Goal: Information Seeking & Learning: Learn about a topic

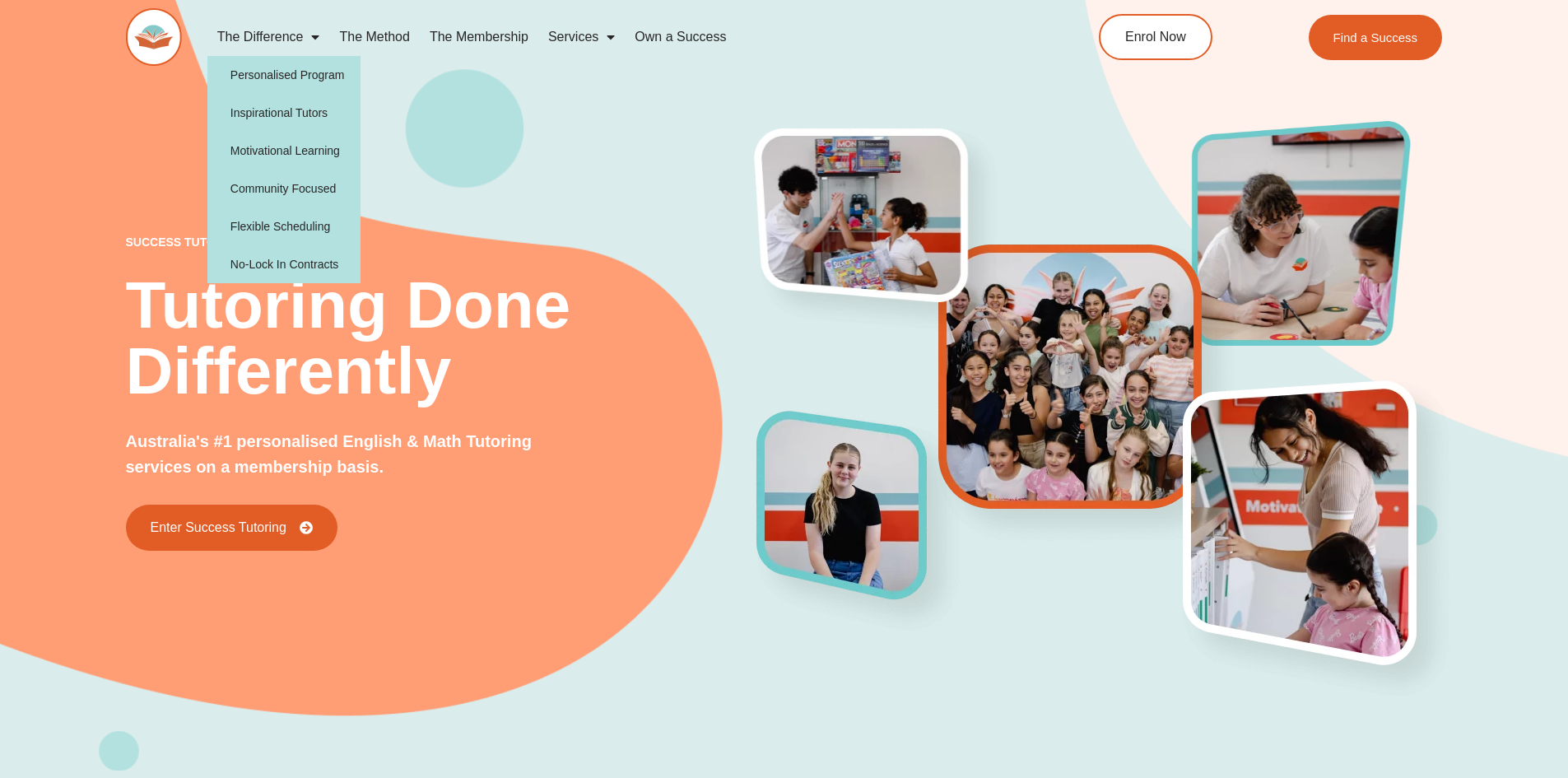
click at [255, 39] on link "The Difference" at bounding box center [269, 37] width 123 height 38
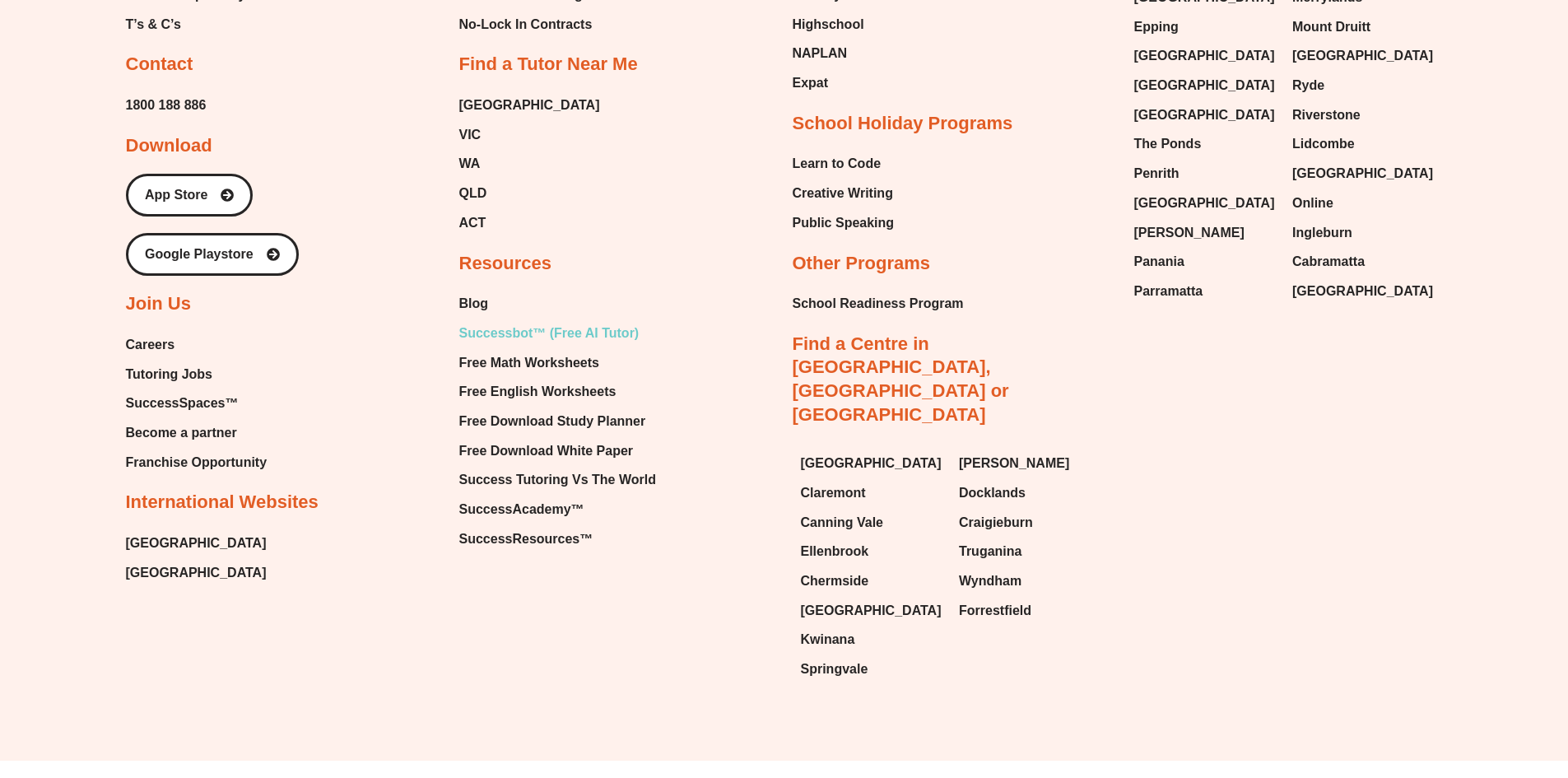
scroll to position [5399, 0]
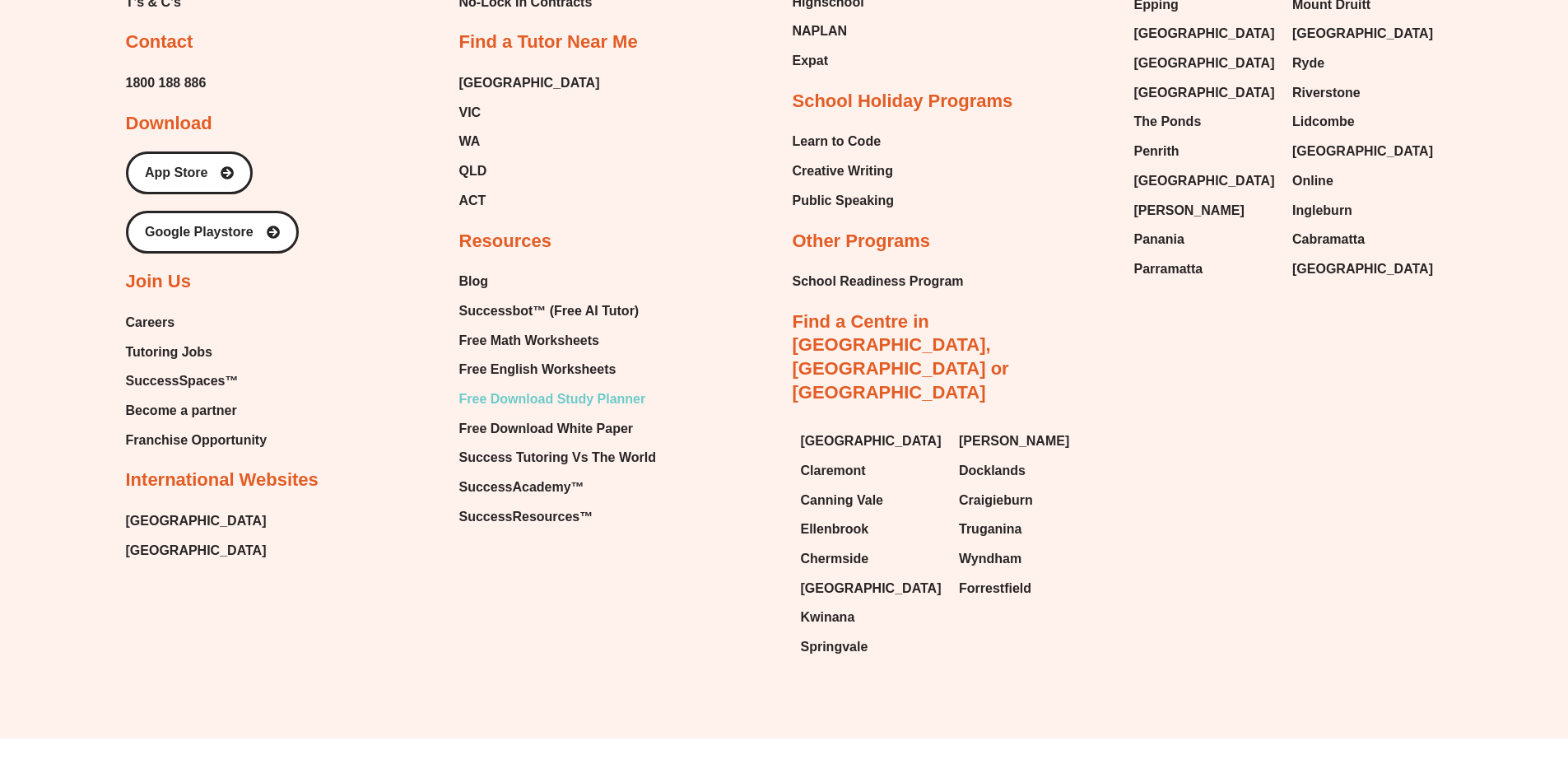
click at [618, 407] on span "Free Download Study Planner" at bounding box center [552, 399] width 186 height 25
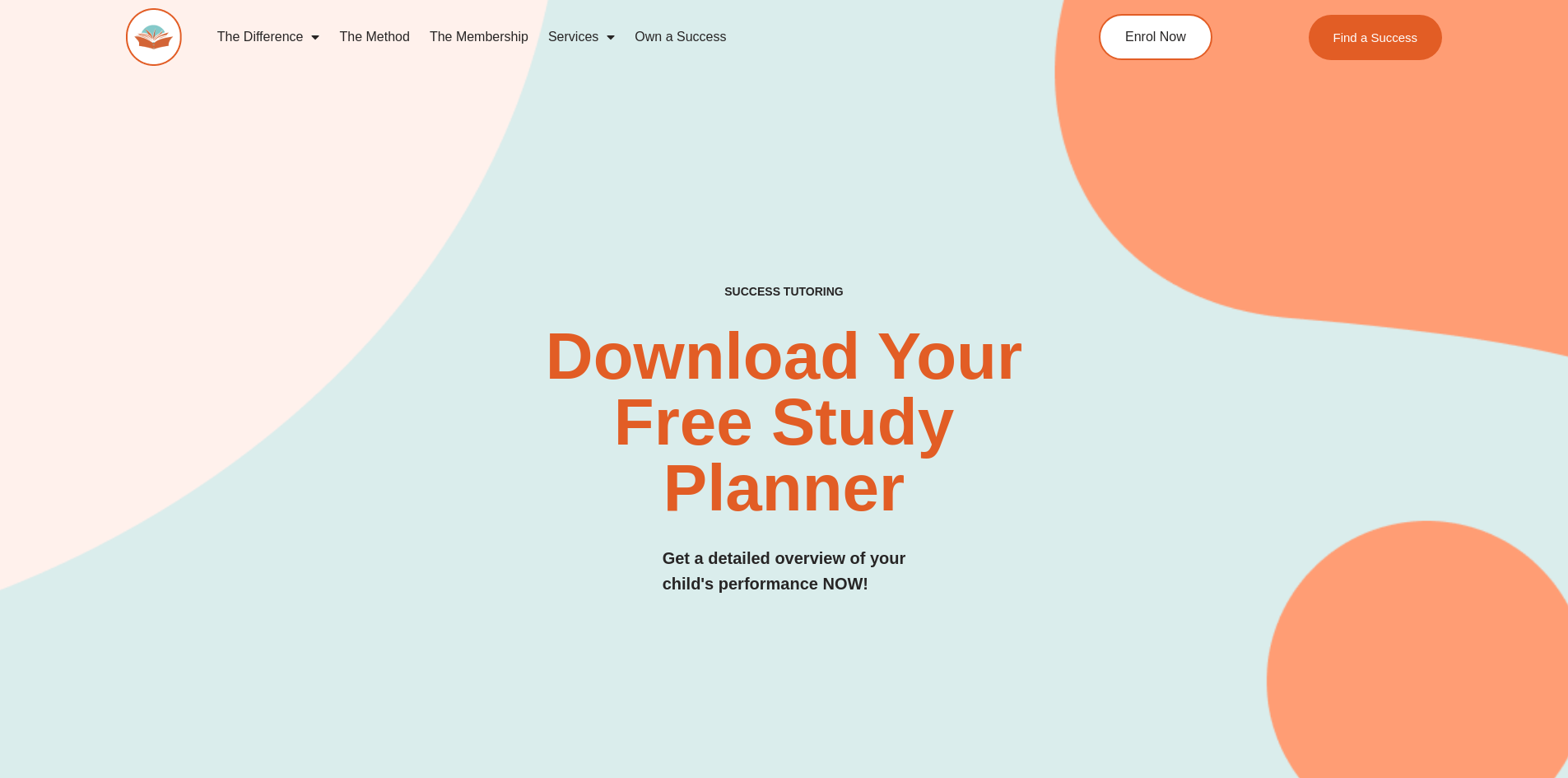
click at [491, 38] on link "The Membership" at bounding box center [479, 37] width 119 height 38
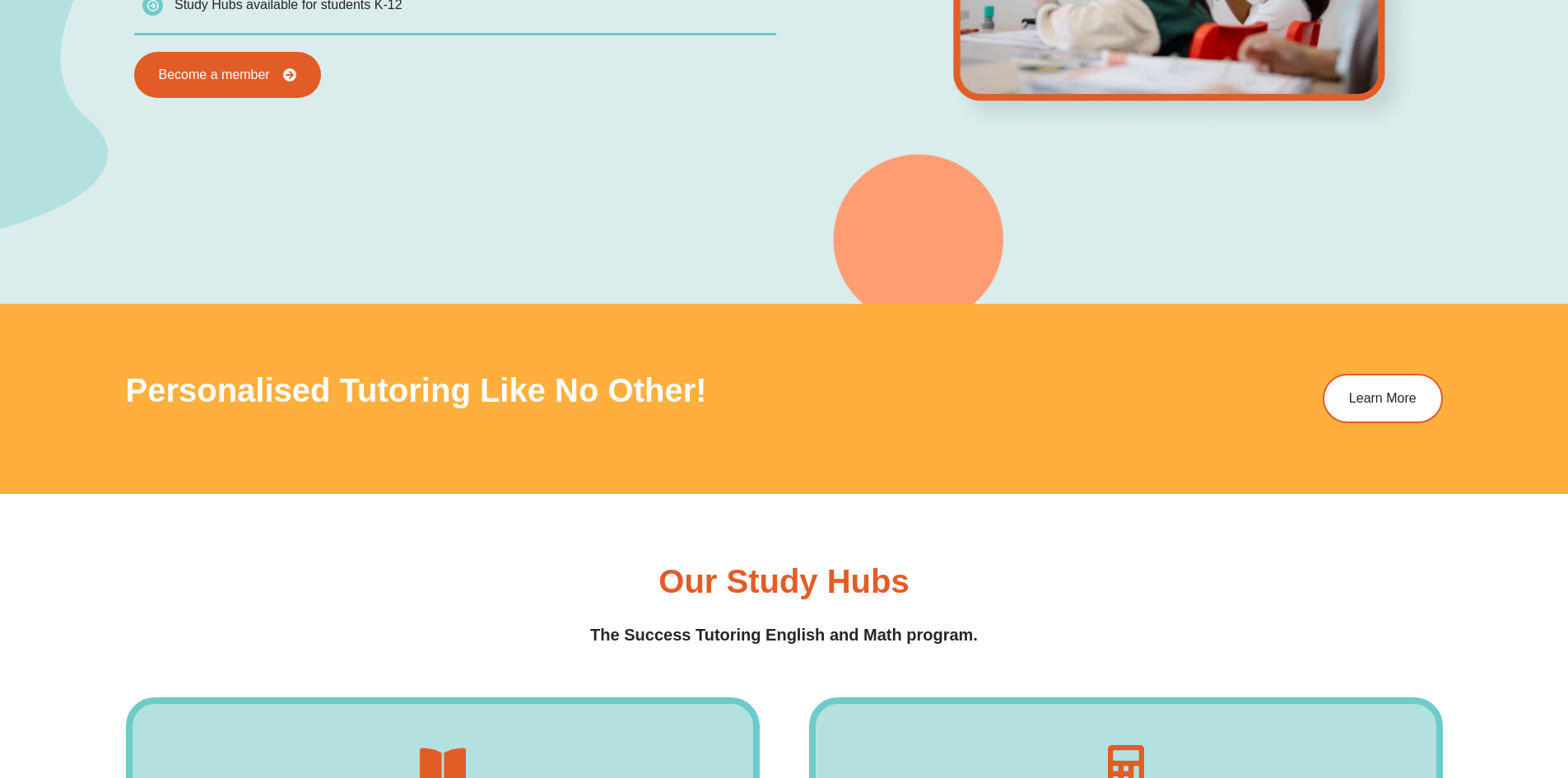
scroll to position [1479, 0]
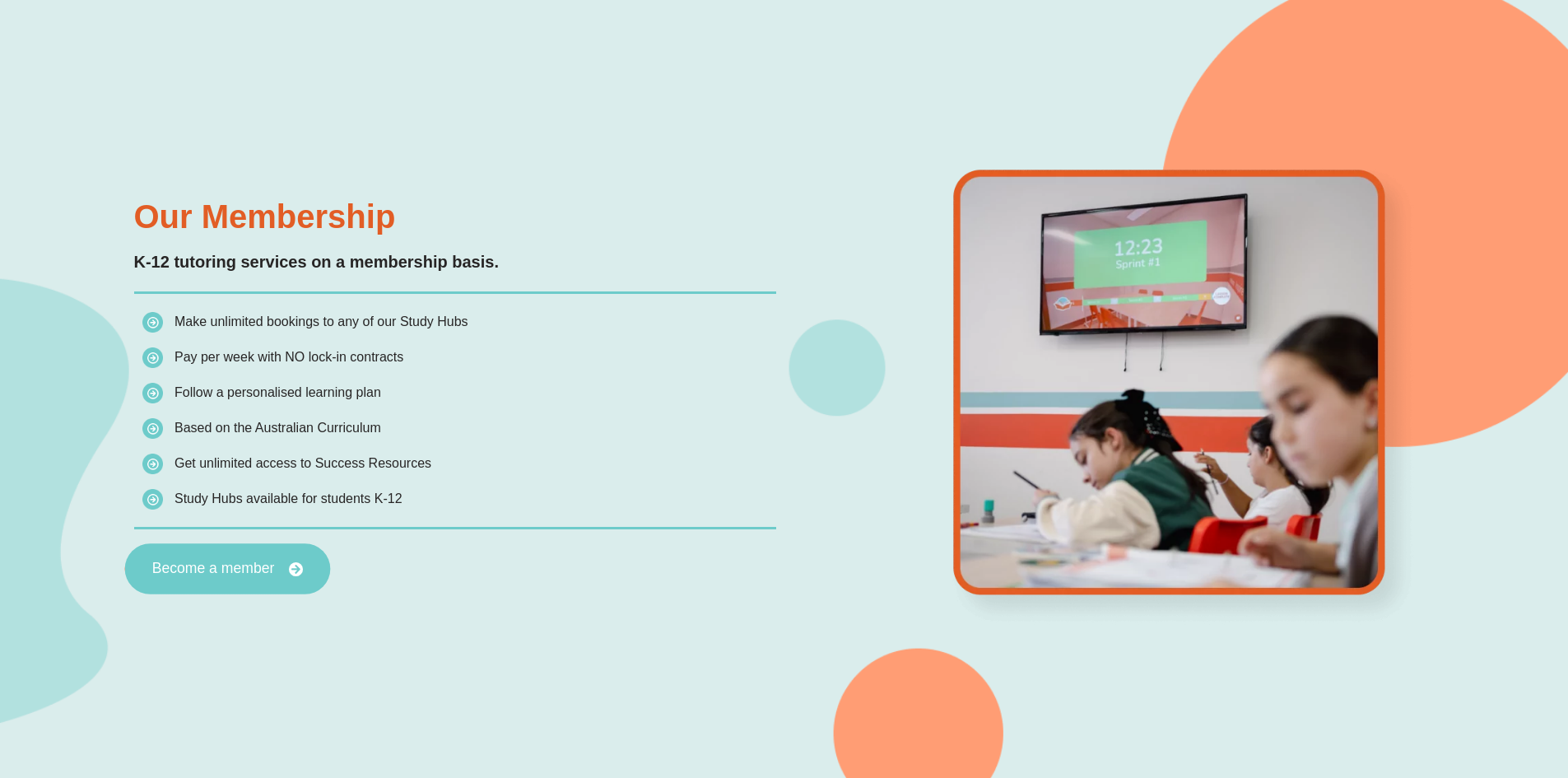
click at [187, 564] on span "Become a member" at bounding box center [213, 568] width 123 height 15
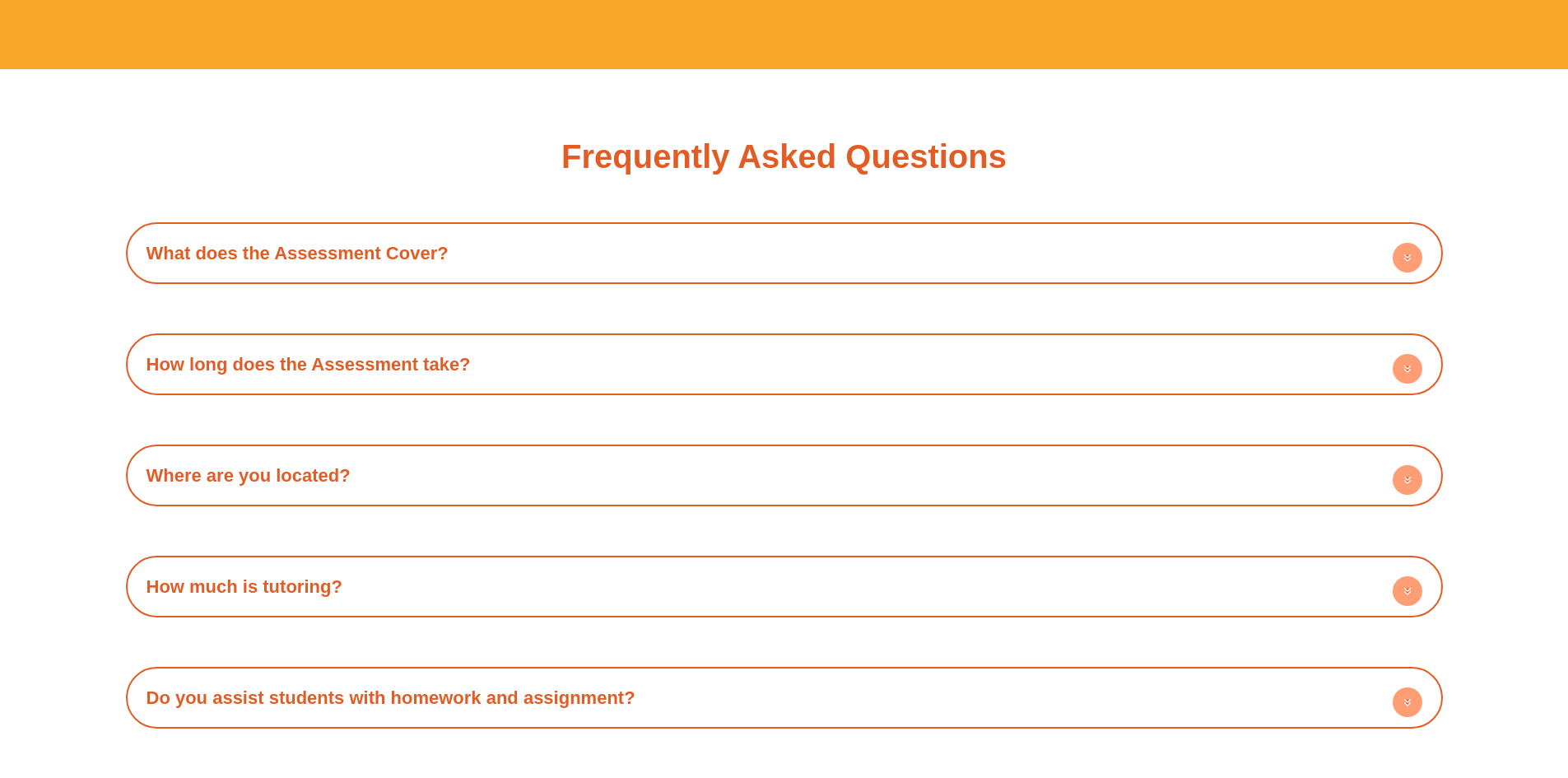
scroll to position [5182, 0]
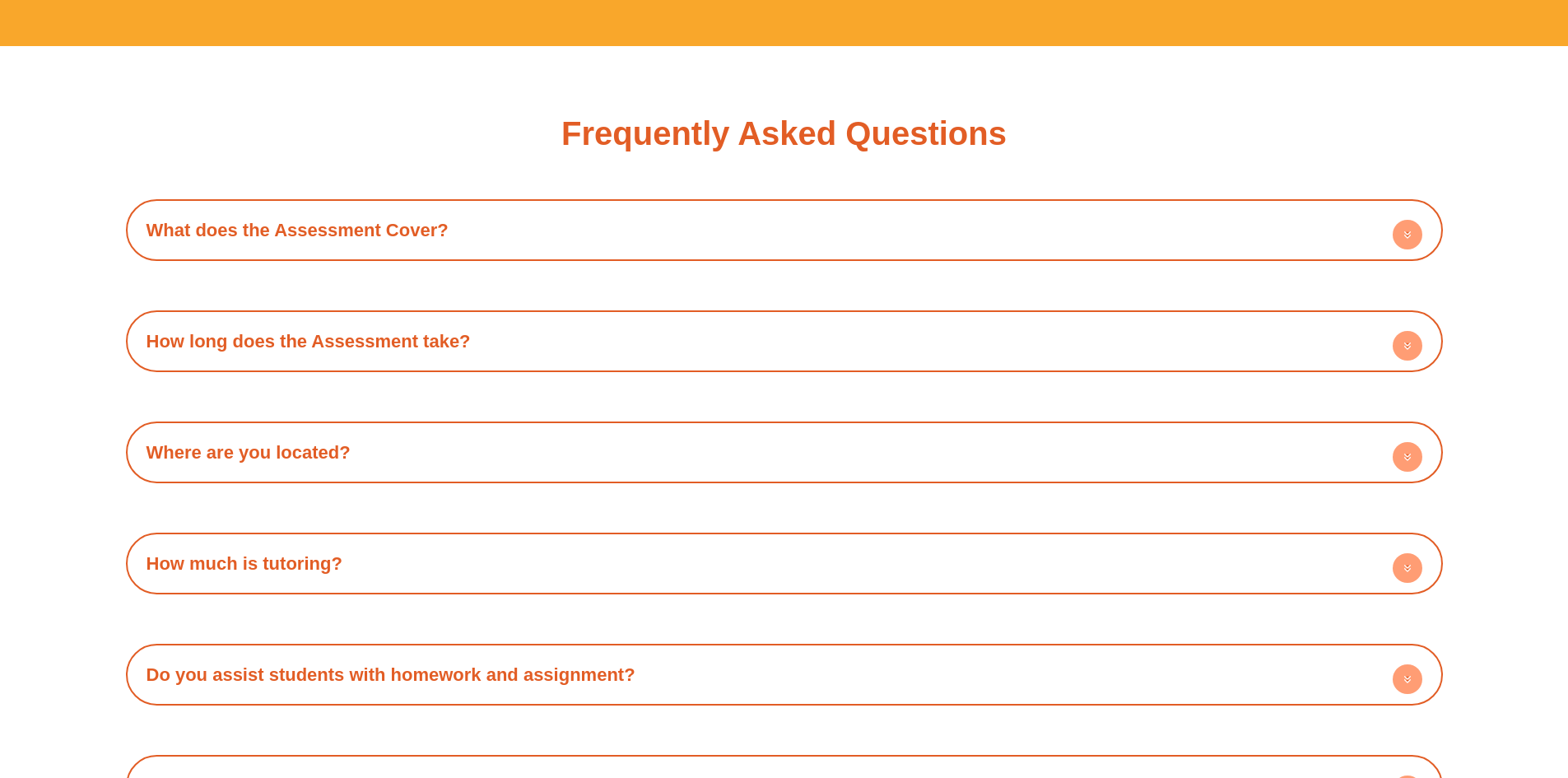
click at [298, 237] on link "What does the Assessment Cover?" at bounding box center [298, 230] width 302 height 21
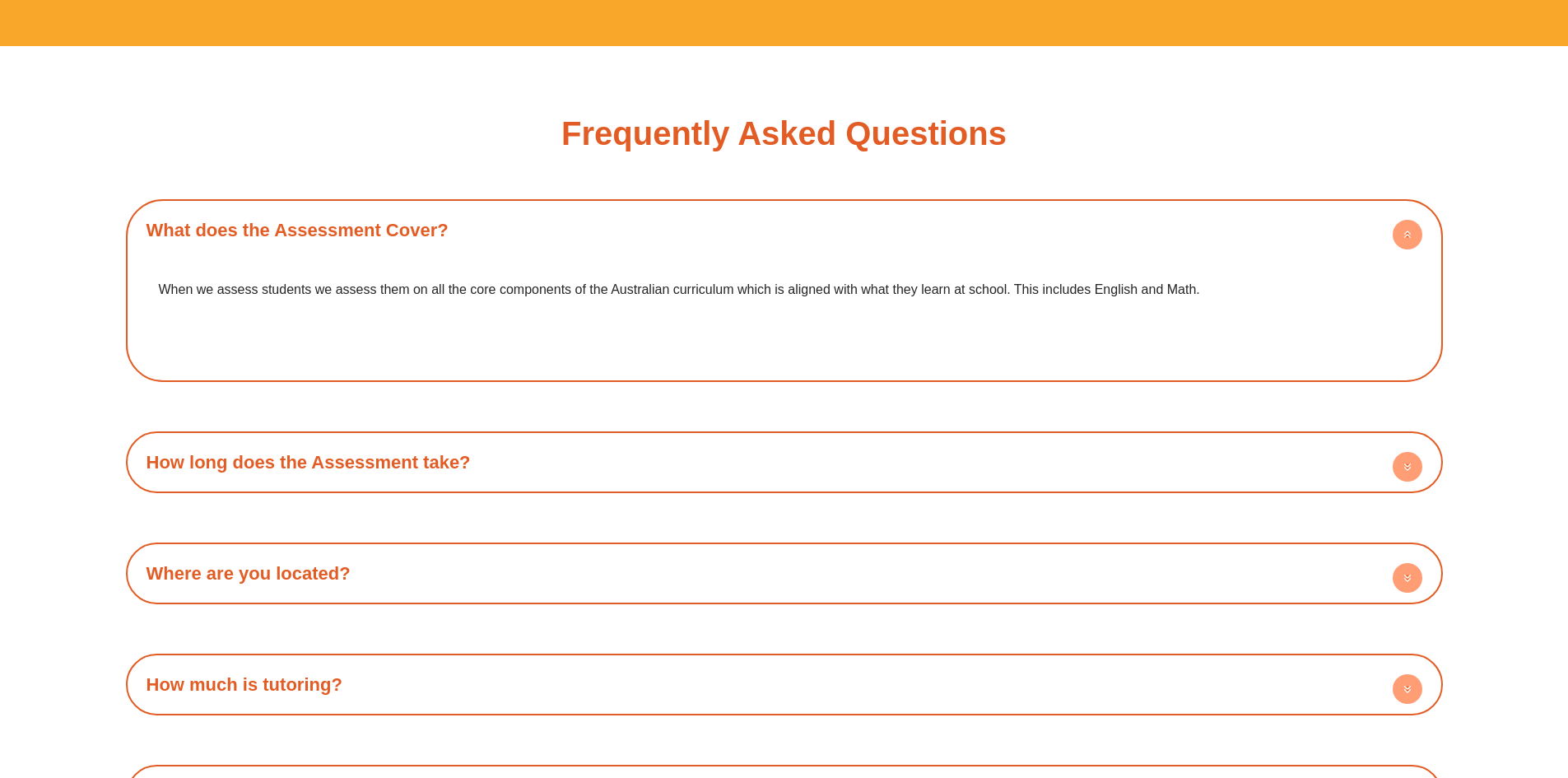
click at [317, 469] on link "How long does the Assessment take?" at bounding box center [308, 461] width 324 height 21
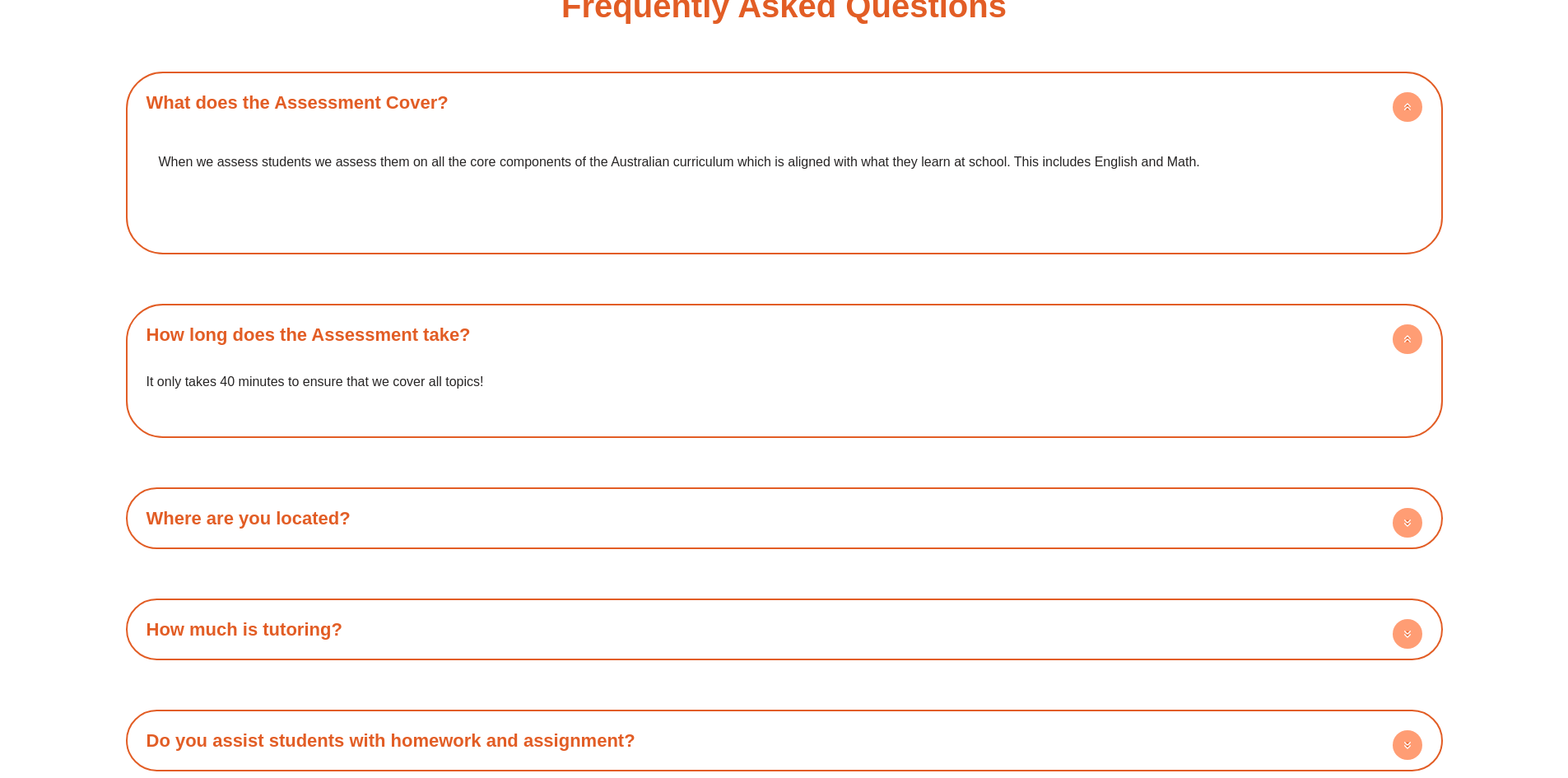
scroll to position [5346, 0]
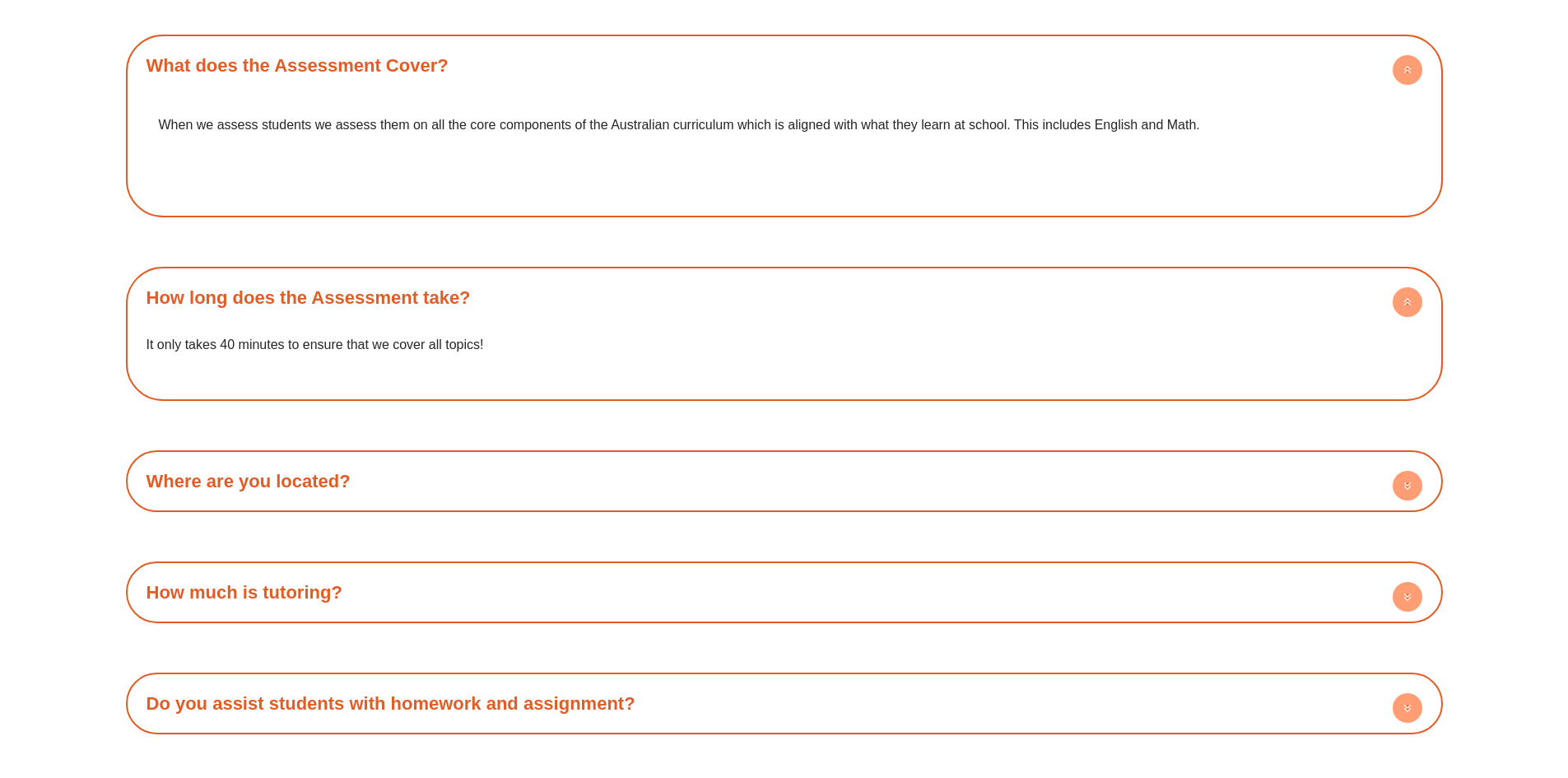
click at [500, 488] on h4 "Where are you located?" at bounding box center [784, 481] width 1300 height 46
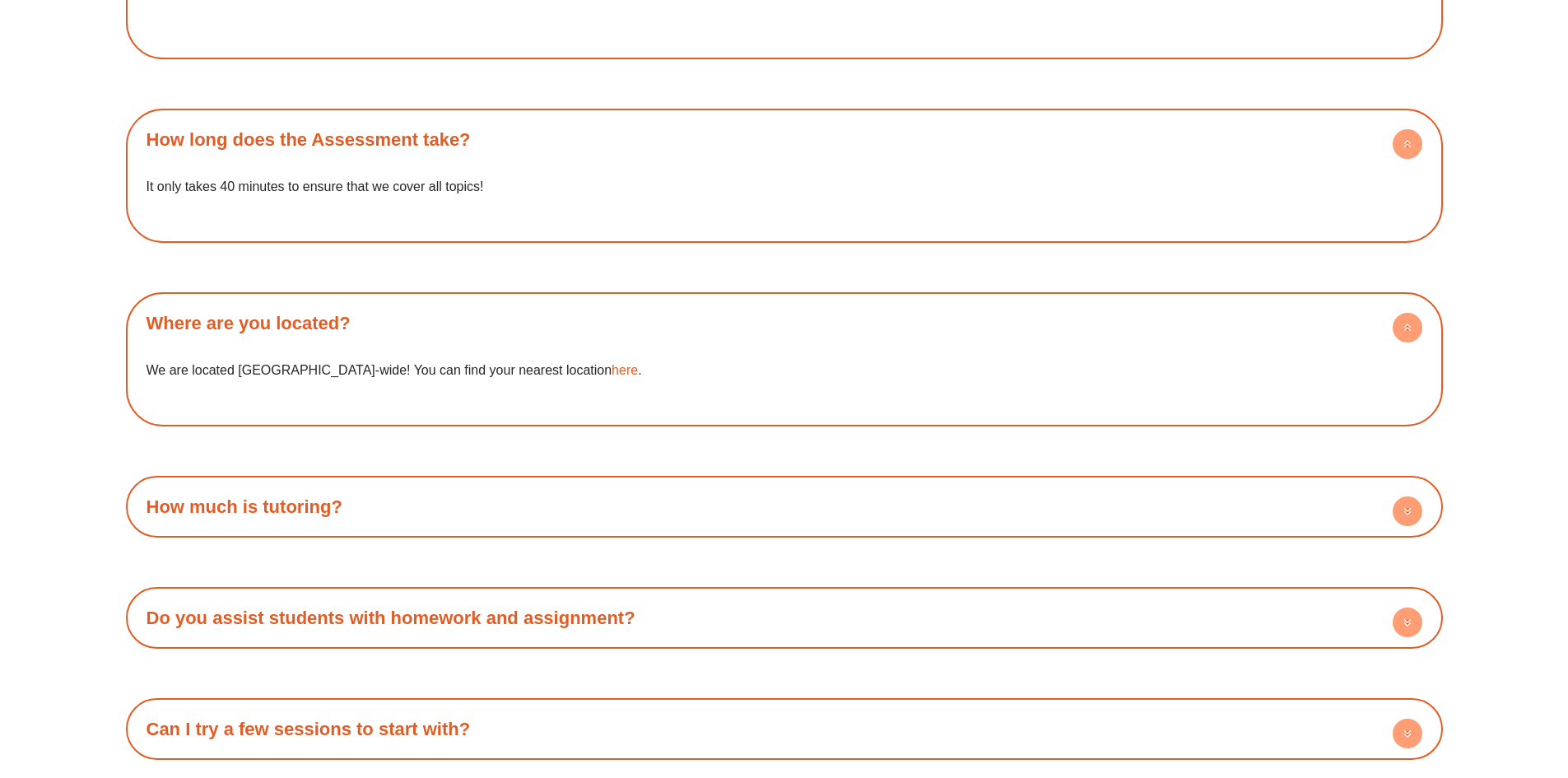
scroll to position [5511, 0]
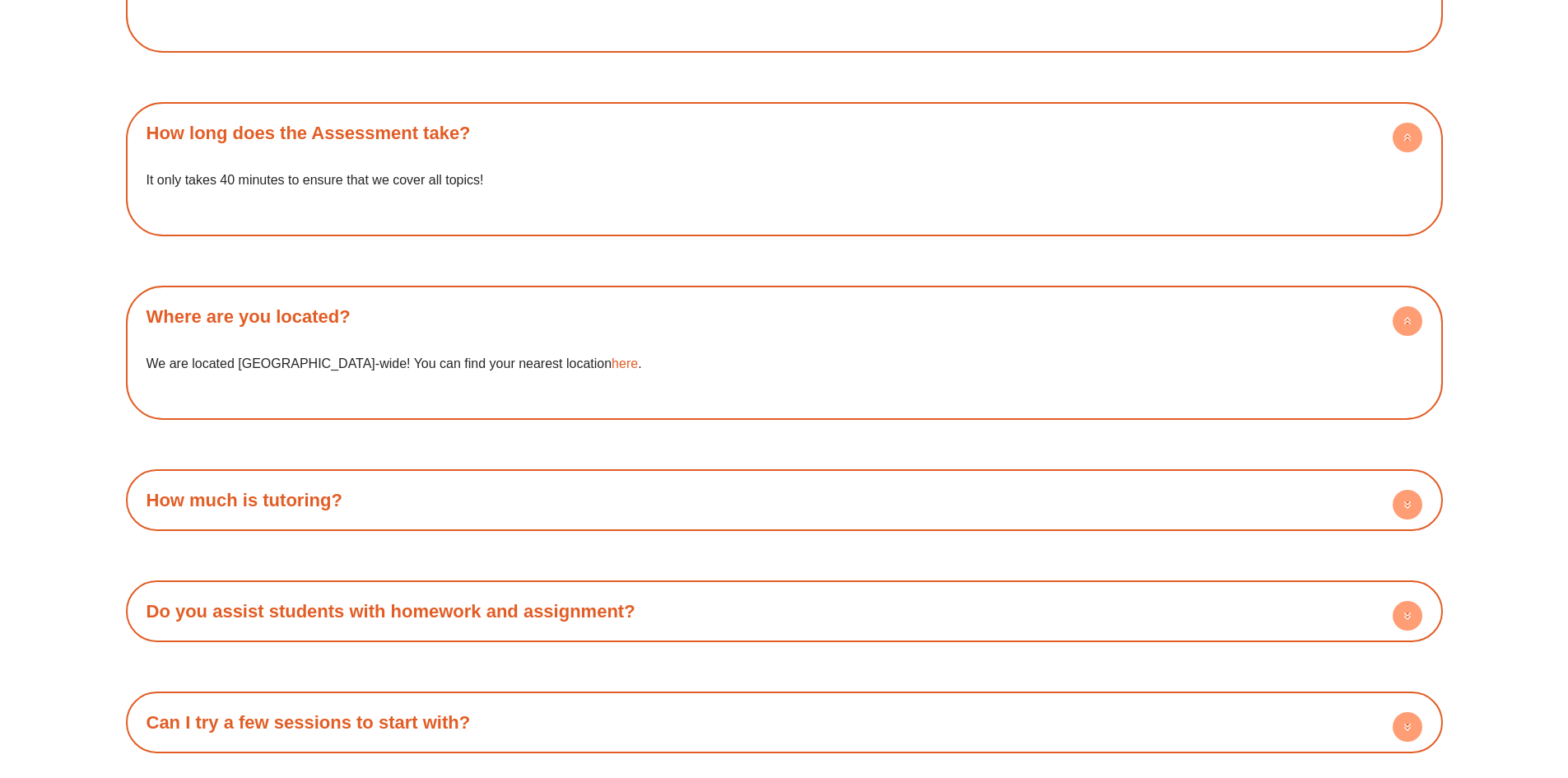
click at [616, 501] on div "How much is tutoring?" at bounding box center [784, 500] width 1300 height 46
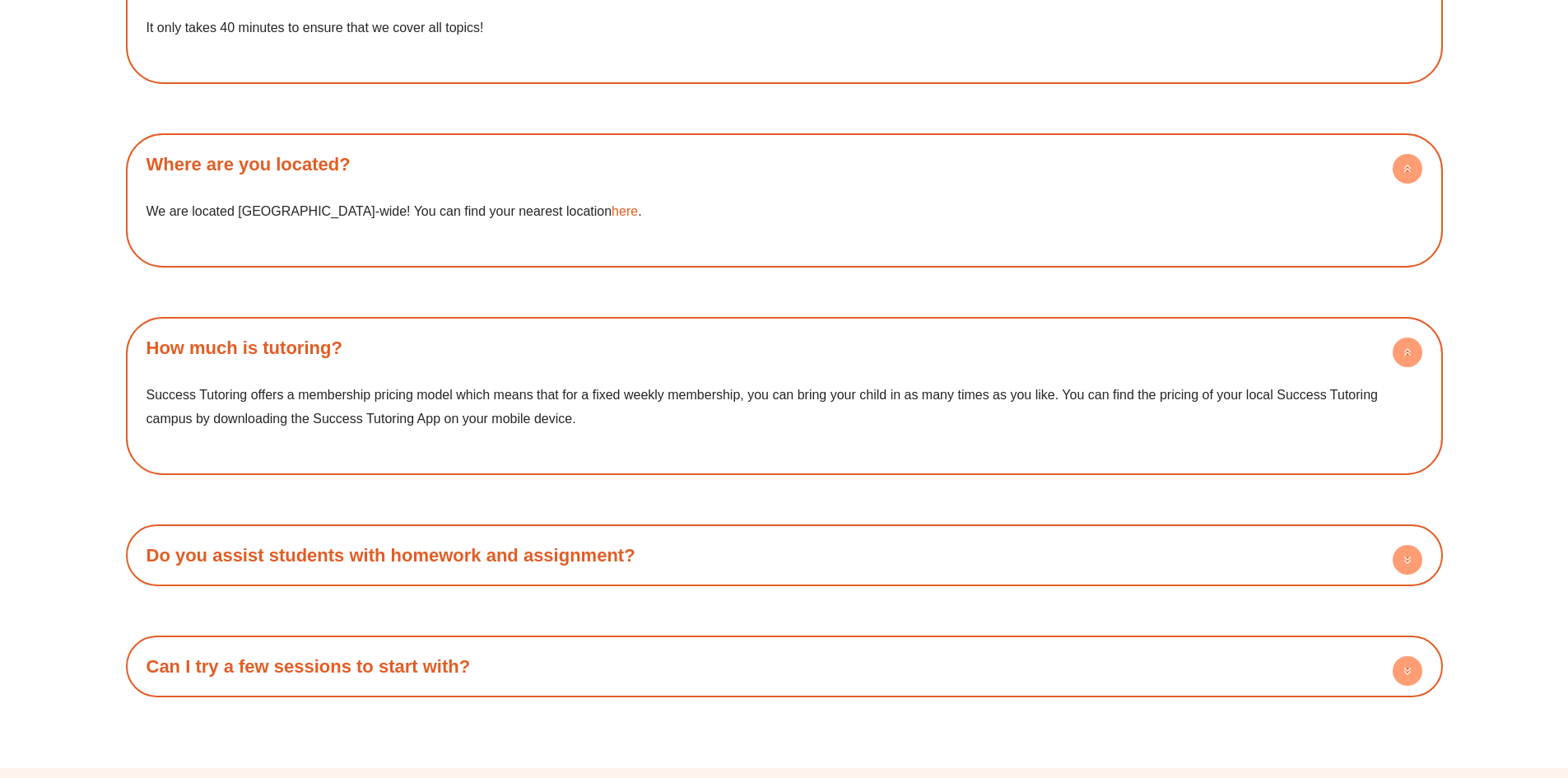
scroll to position [5676, 0]
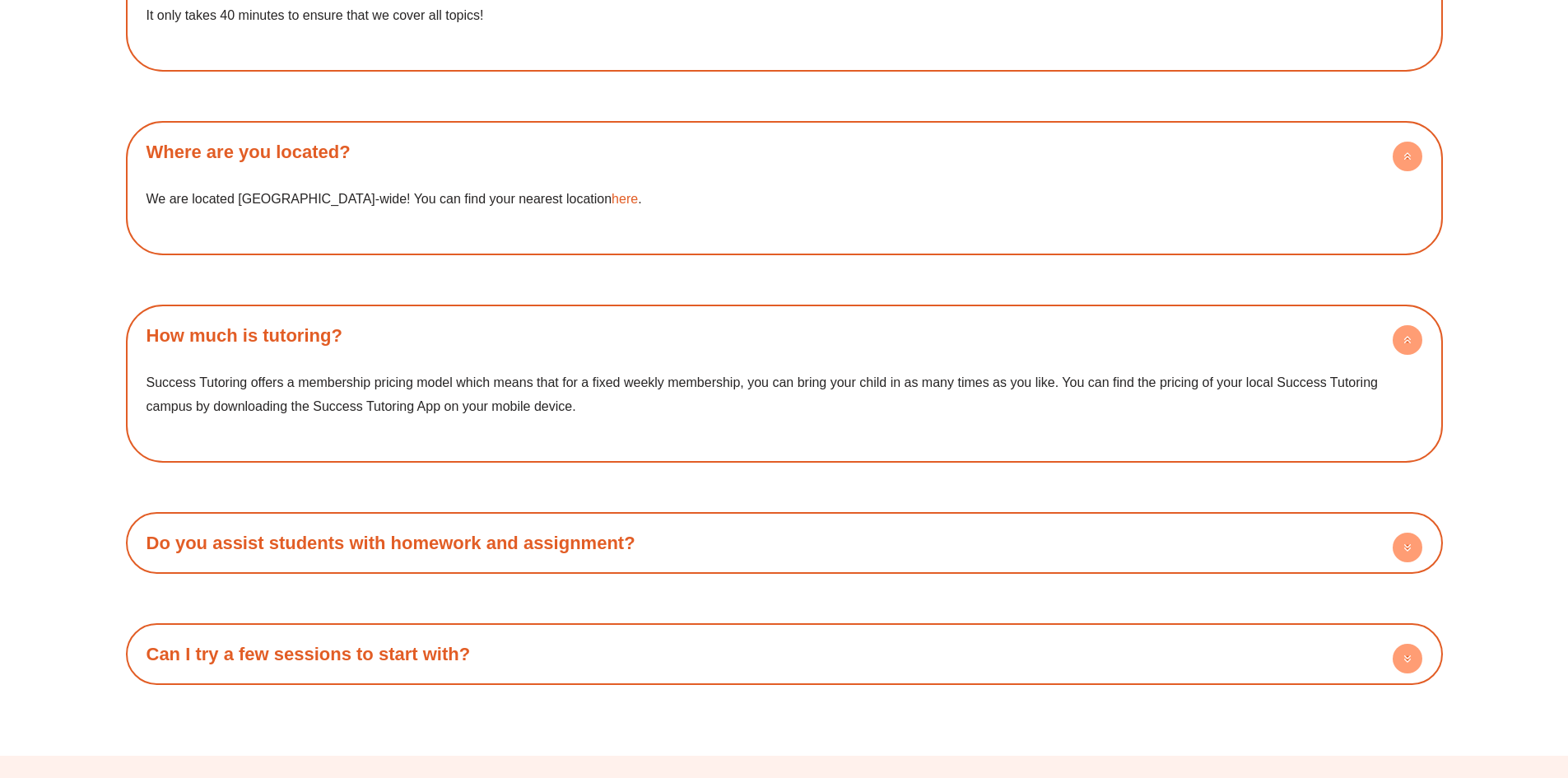
click at [452, 548] on link "Do you assist students with homework and assignment?" at bounding box center [391, 543] width 489 height 21
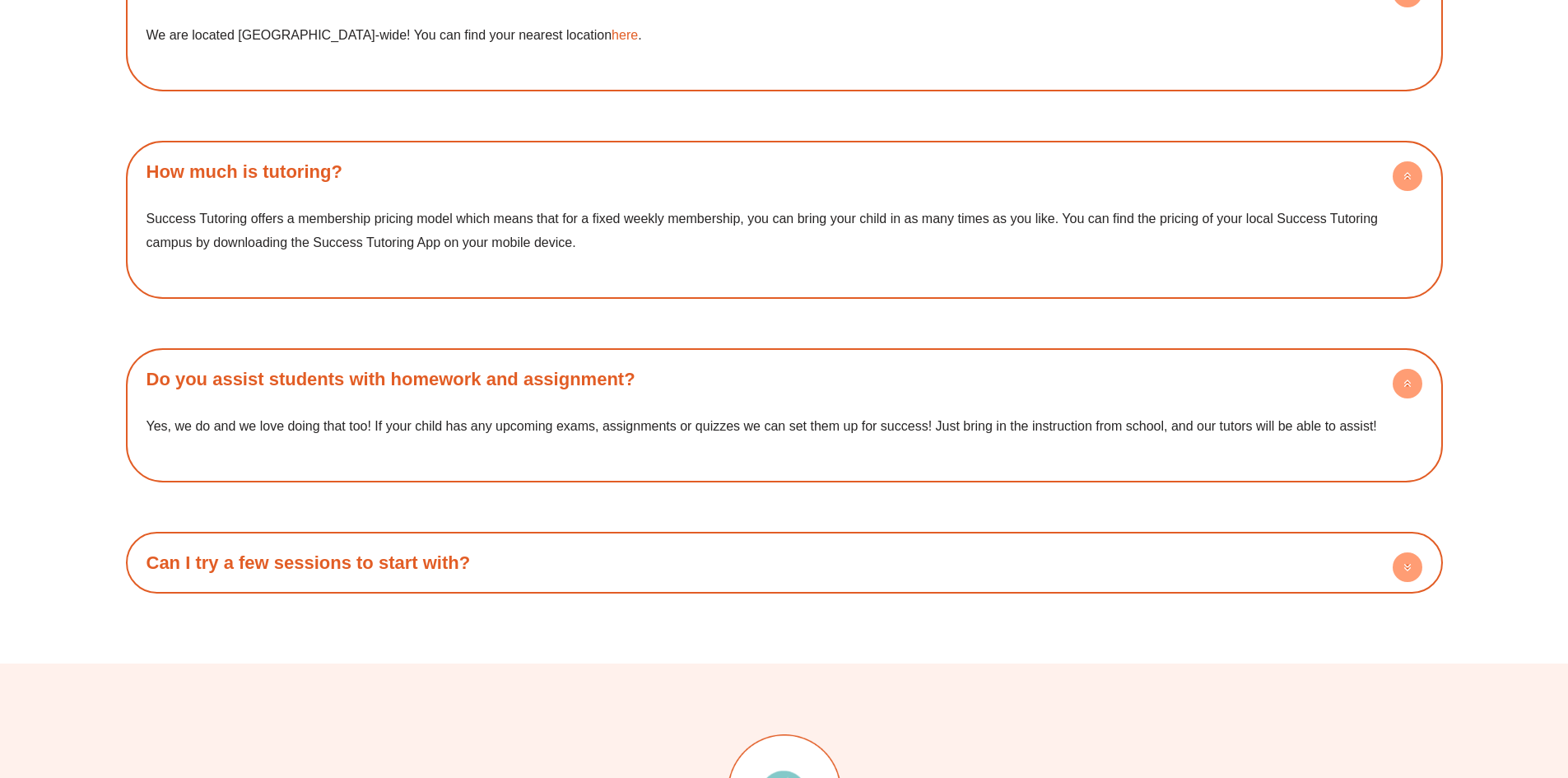
scroll to position [5840, 0]
click at [240, 568] on link "Can I try a few sessions to start with?" at bounding box center [308, 561] width 324 height 21
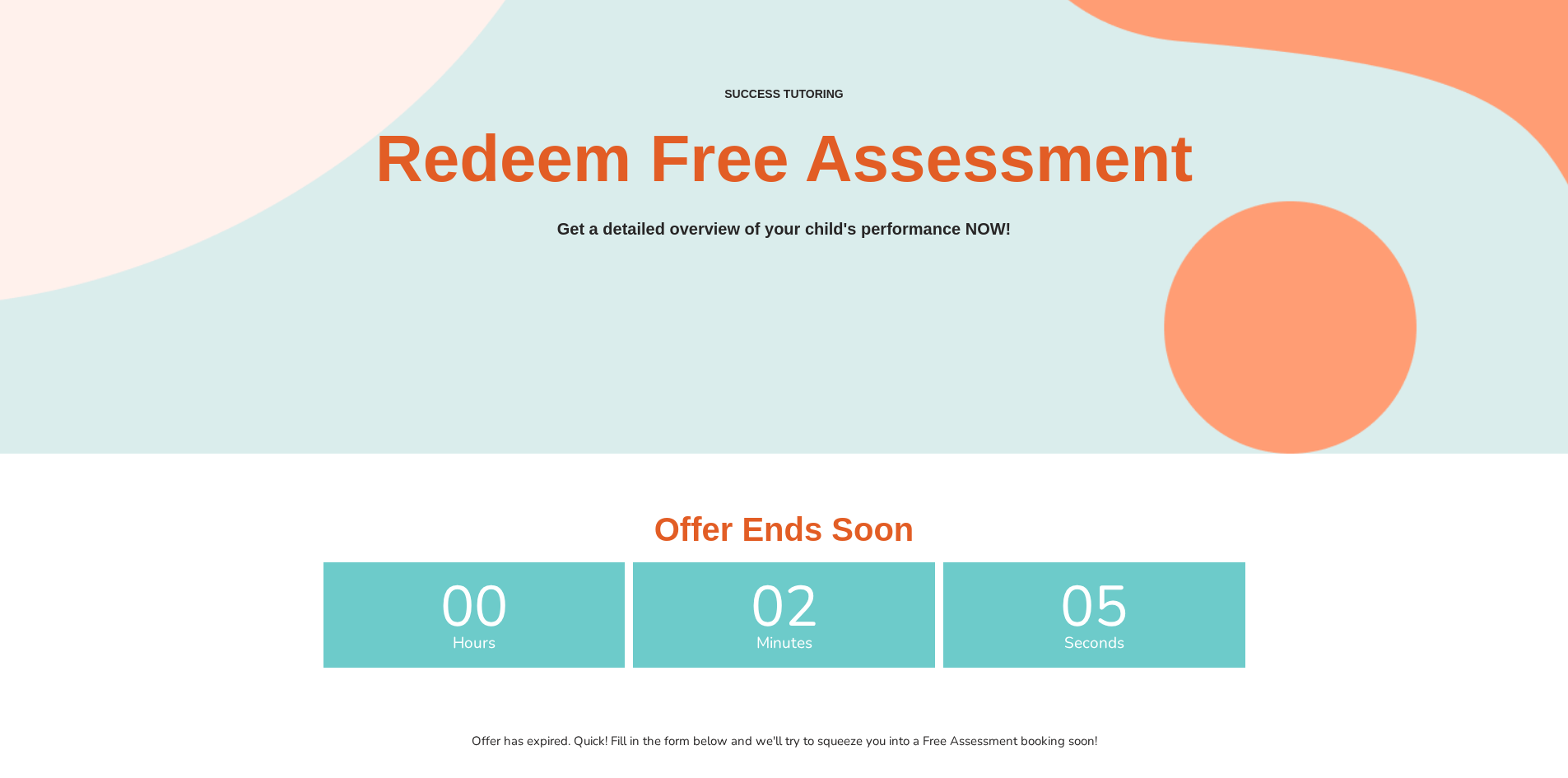
scroll to position [0, 0]
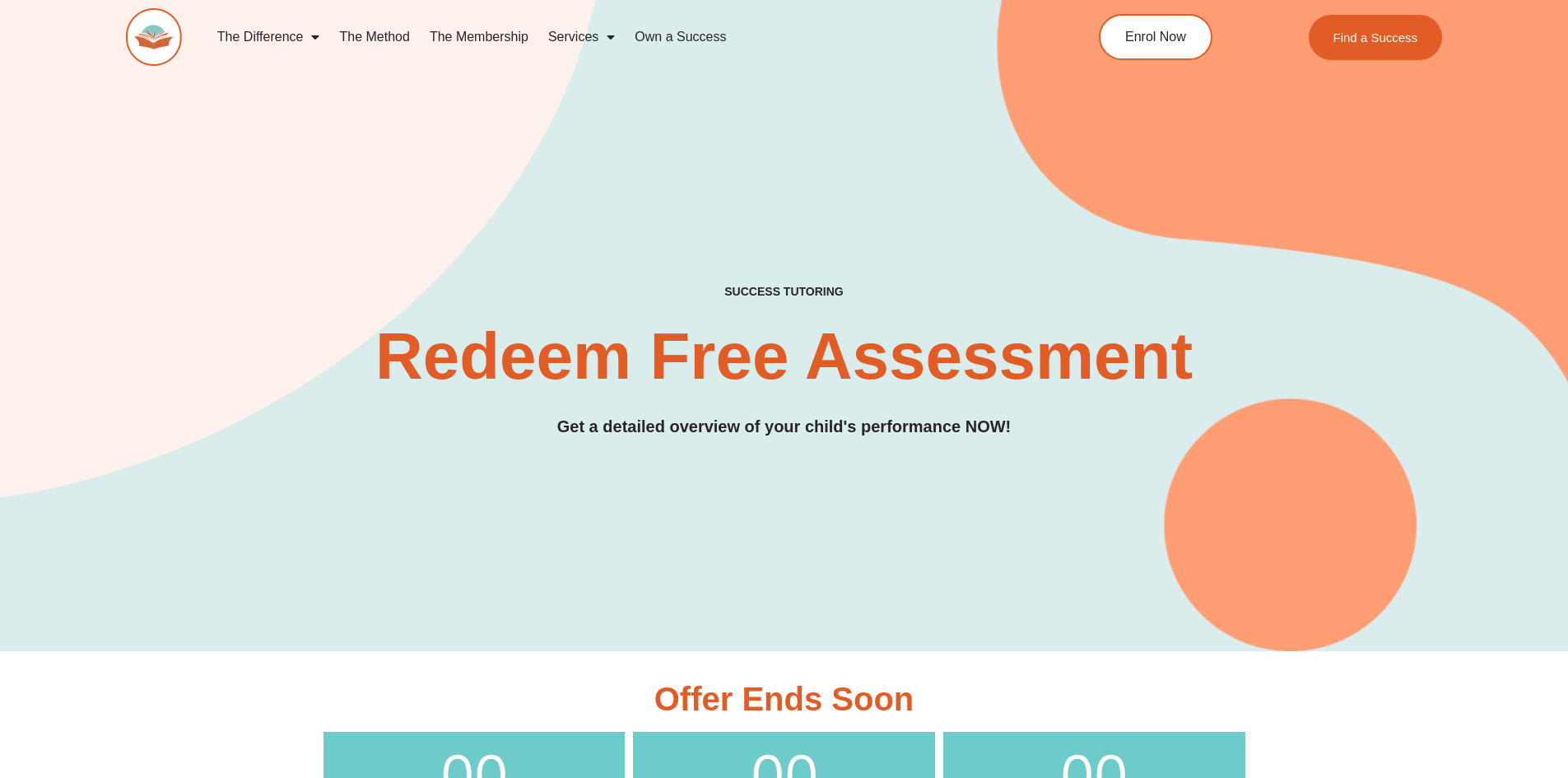
click at [165, 38] on img at bounding box center [154, 37] width 56 height 58
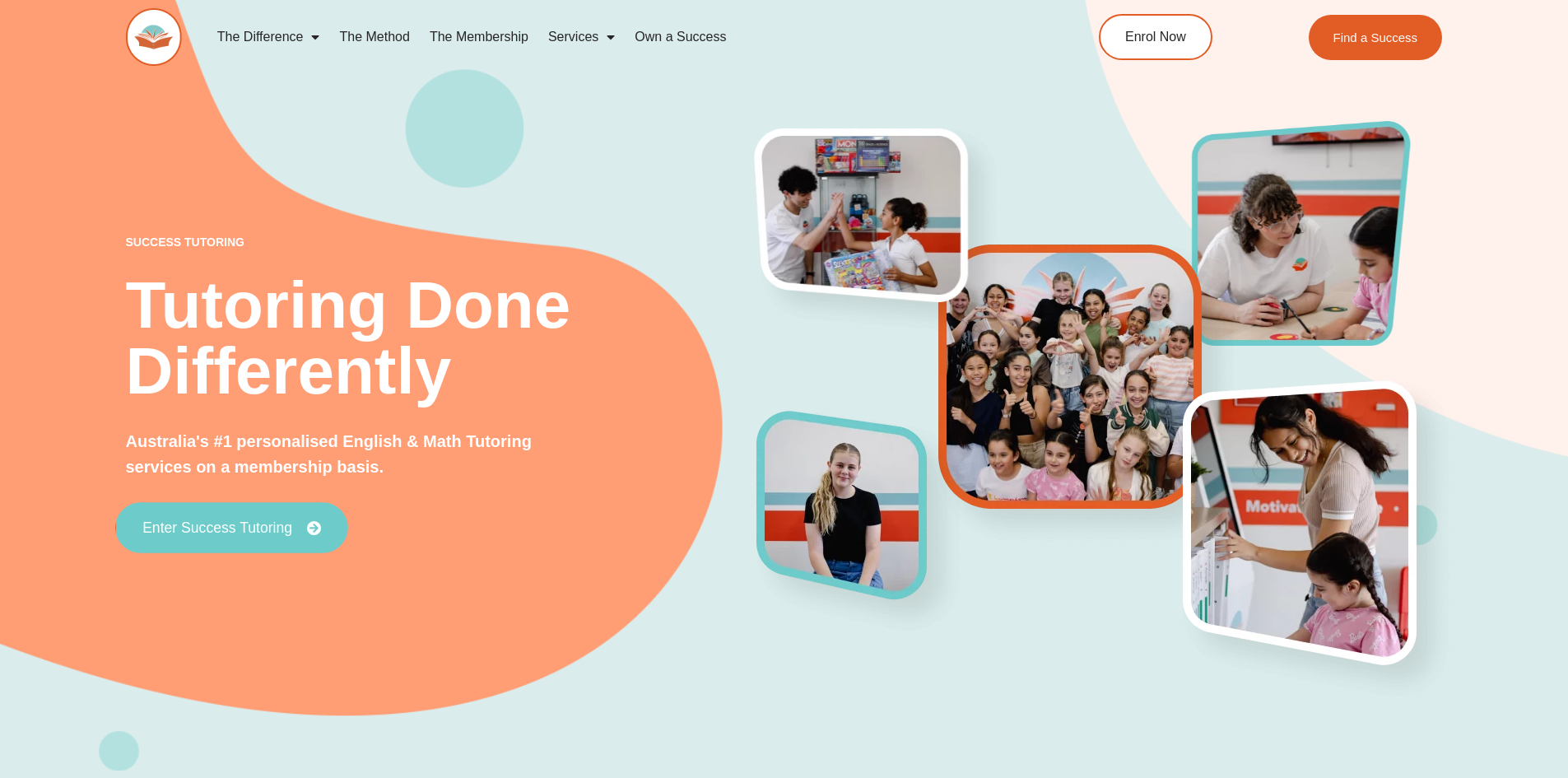
click at [224, 536] on link "Enter Success Tutoring" at bounding box center [231, 528] width 233 height 51
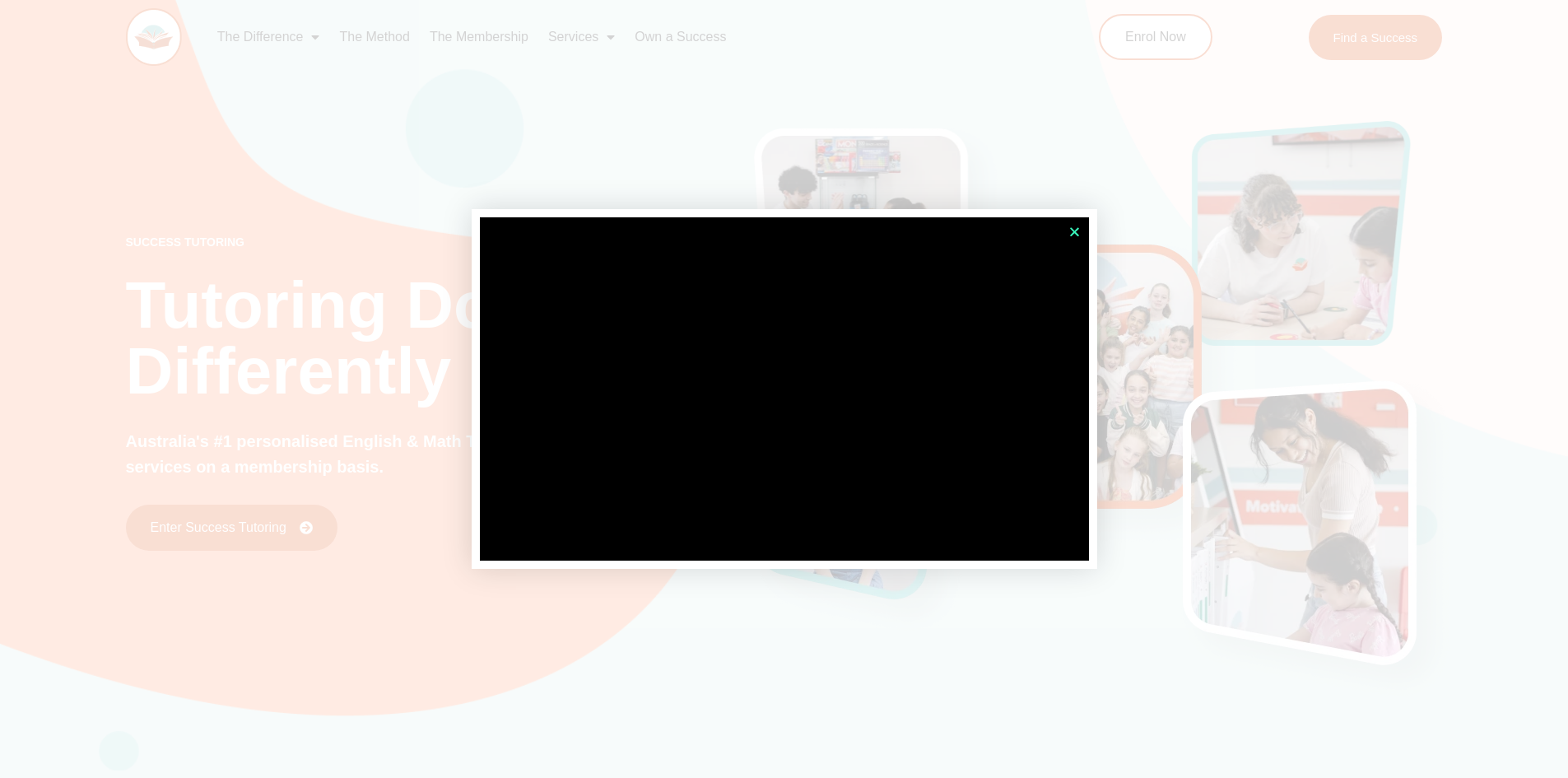
click at [1080, 229] on icon "Close" at bounding box center [1074, 231] width 12 height 12
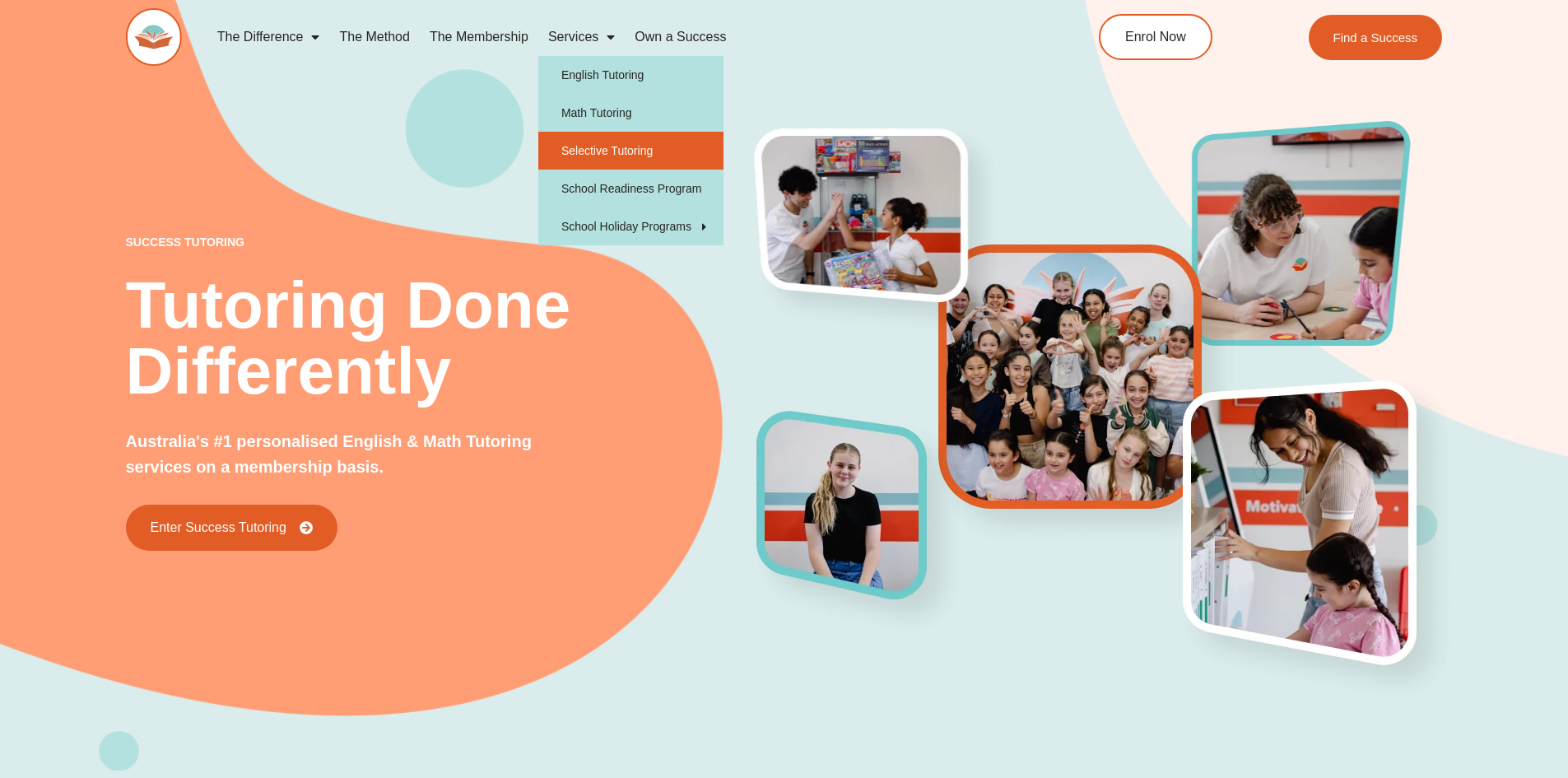
click at [609, 148] on link "Selective Tutoring" at bounding box center [631, 151] width 185 height 38
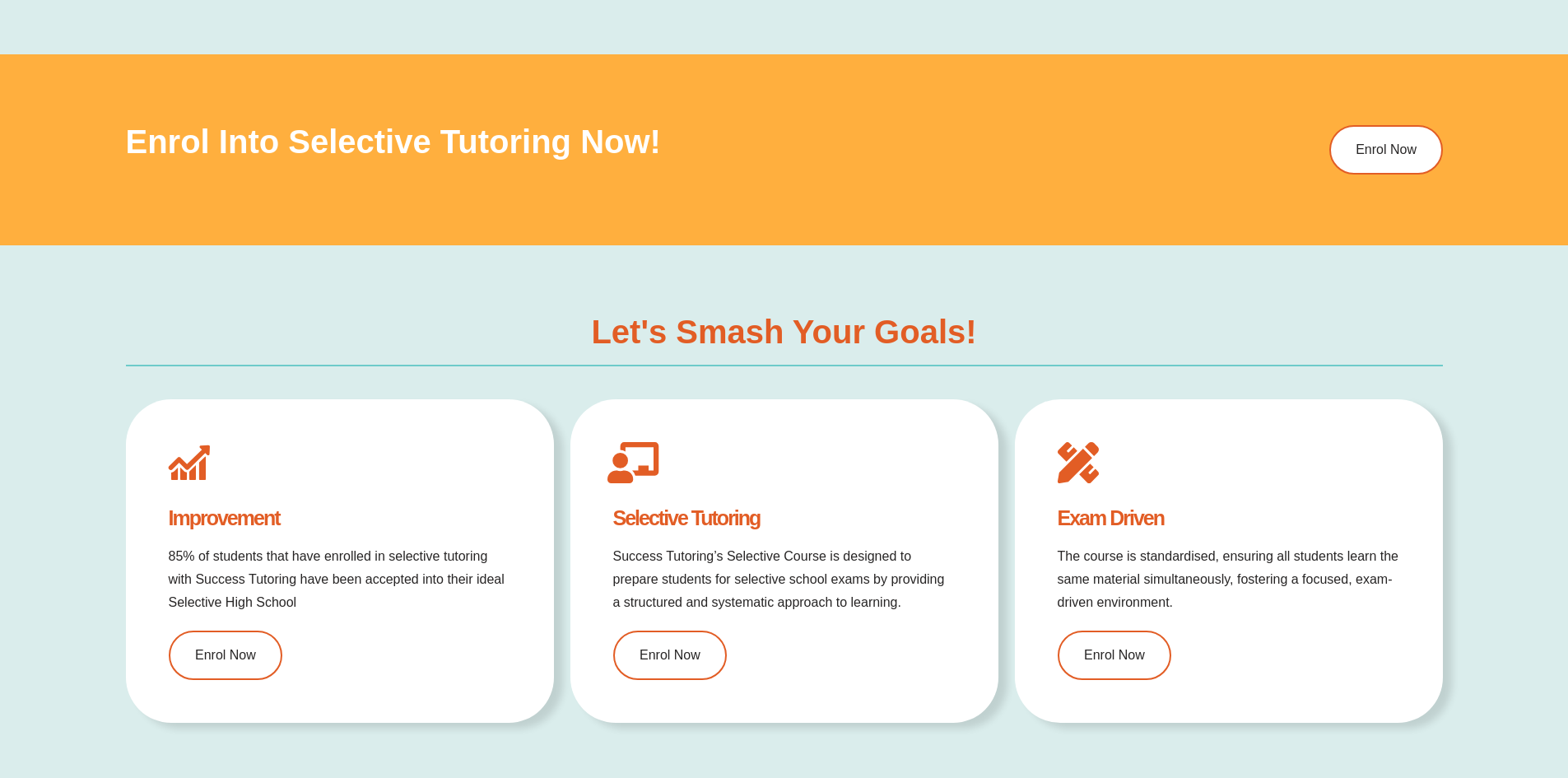
type input "*"
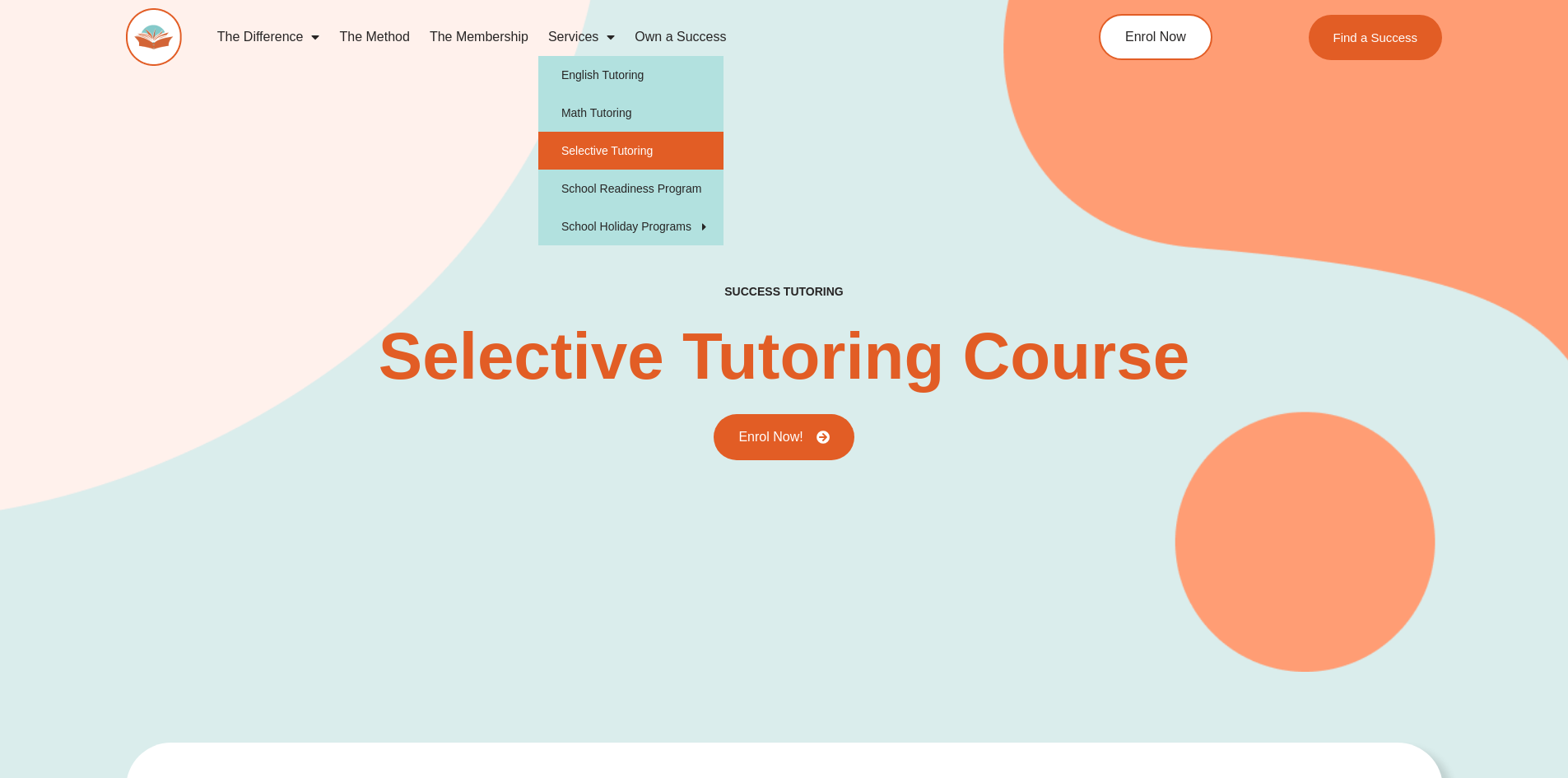
click at [574, 40] on link "Services" at bounding box center [582, 37] width 86 height 38
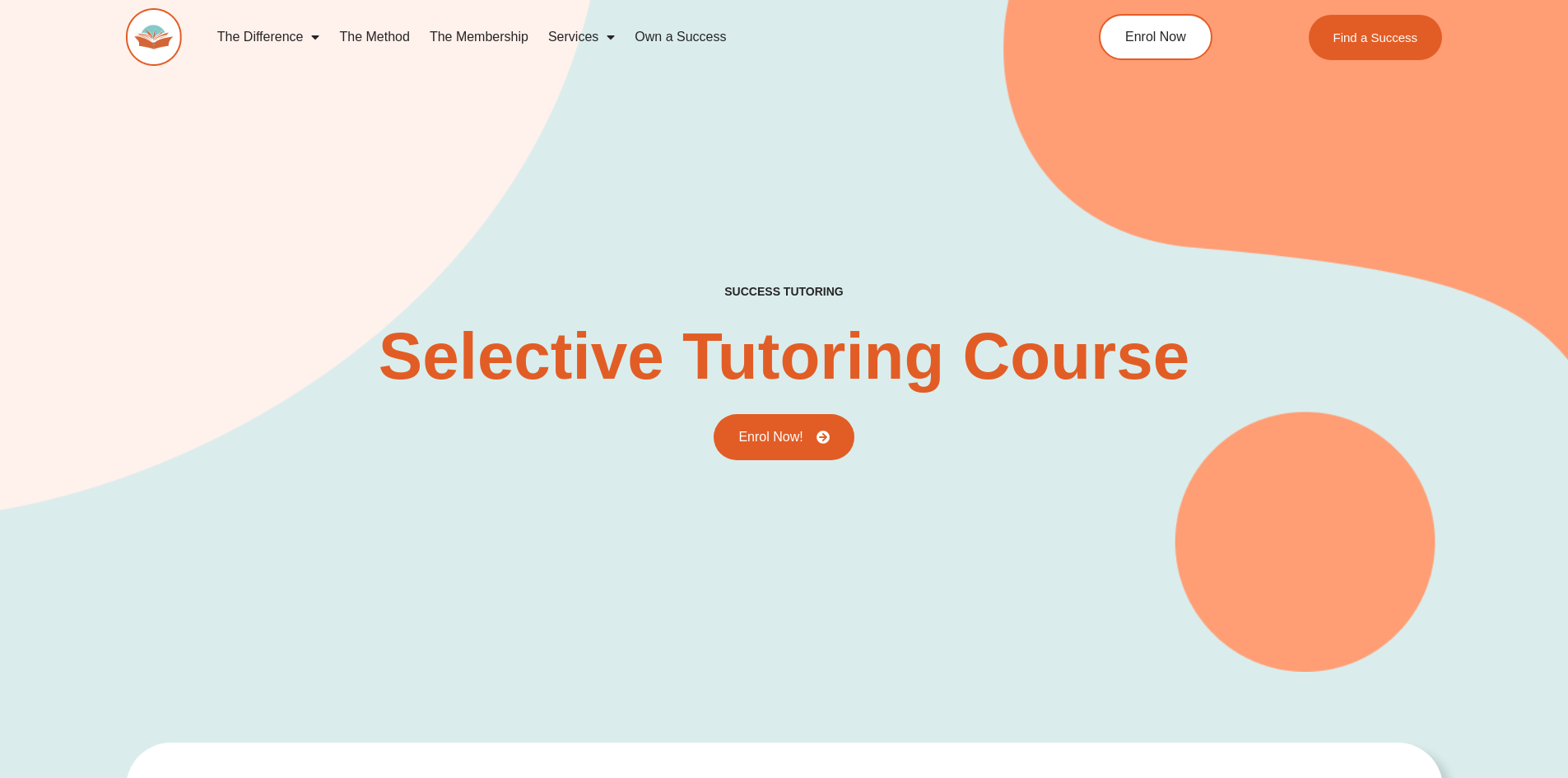
click at [578, 31] on link "Services" at bounding box center [582, 37] width 86 height 38
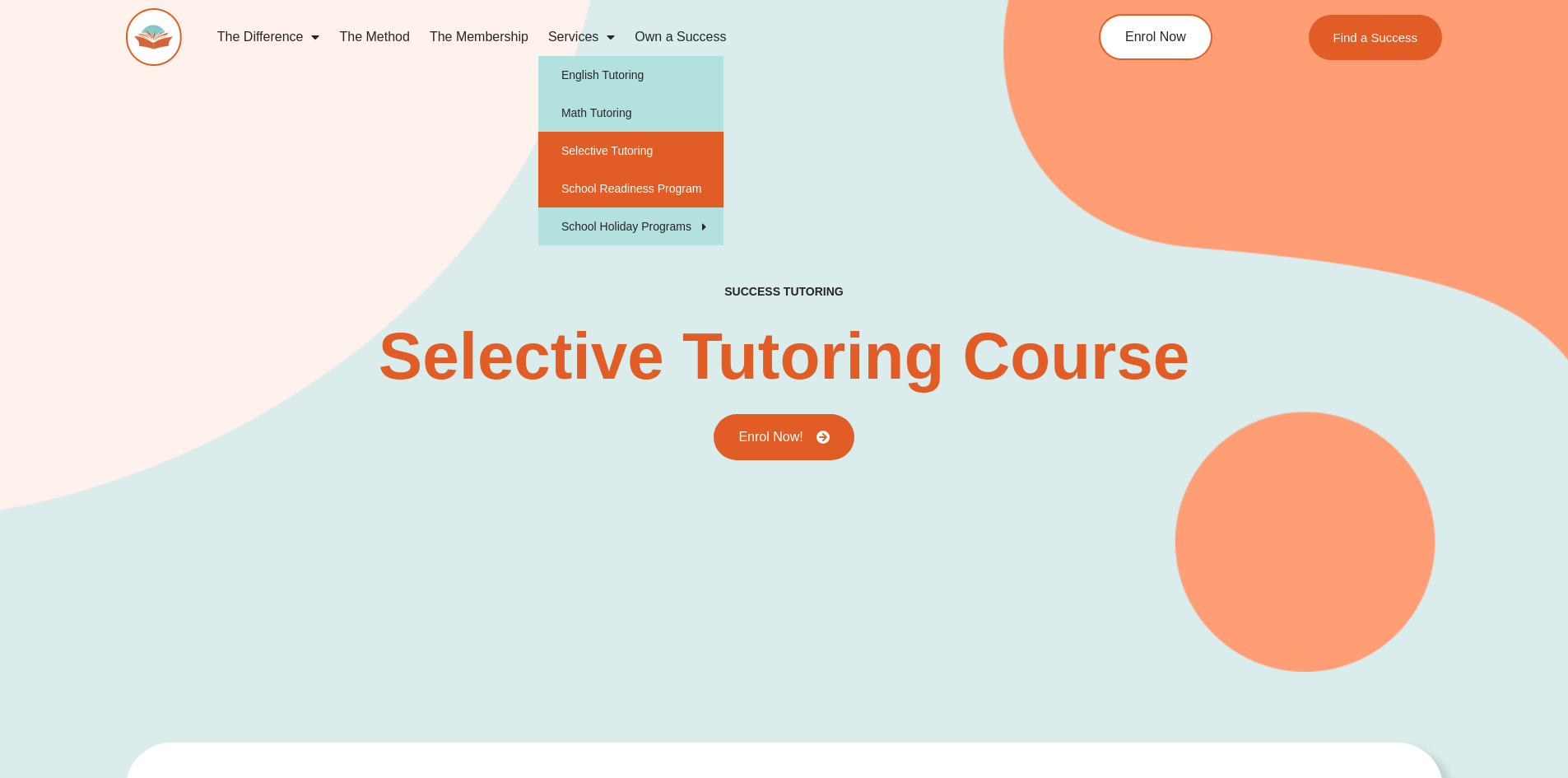
click at [652, 190] on link "School Readiness Program" at bounding box center [631, 189] width 185 height 38
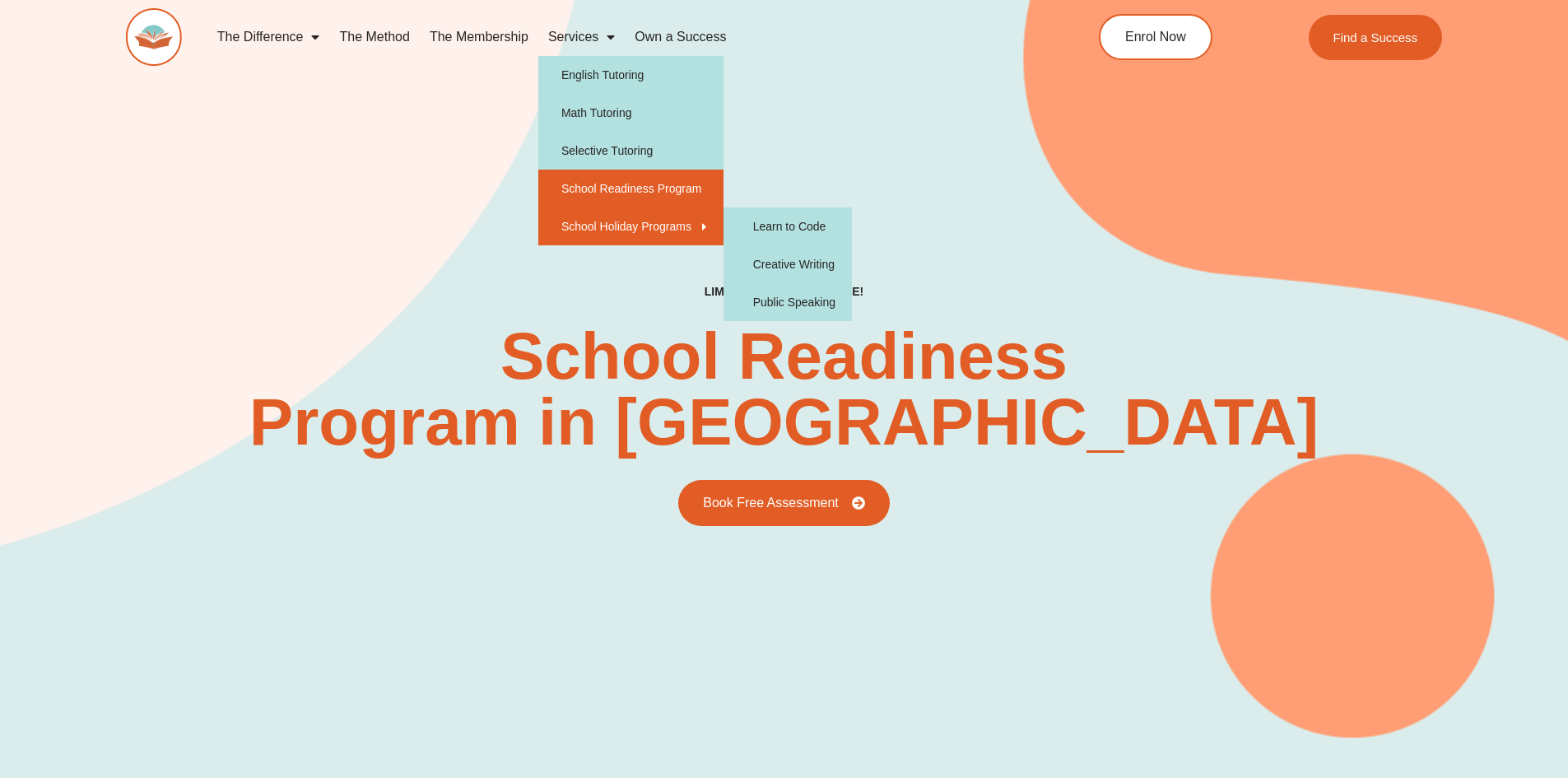
click at [596, 223] on link "School Holiday Programs" at bounding box center [631, 226] width 185 height 38
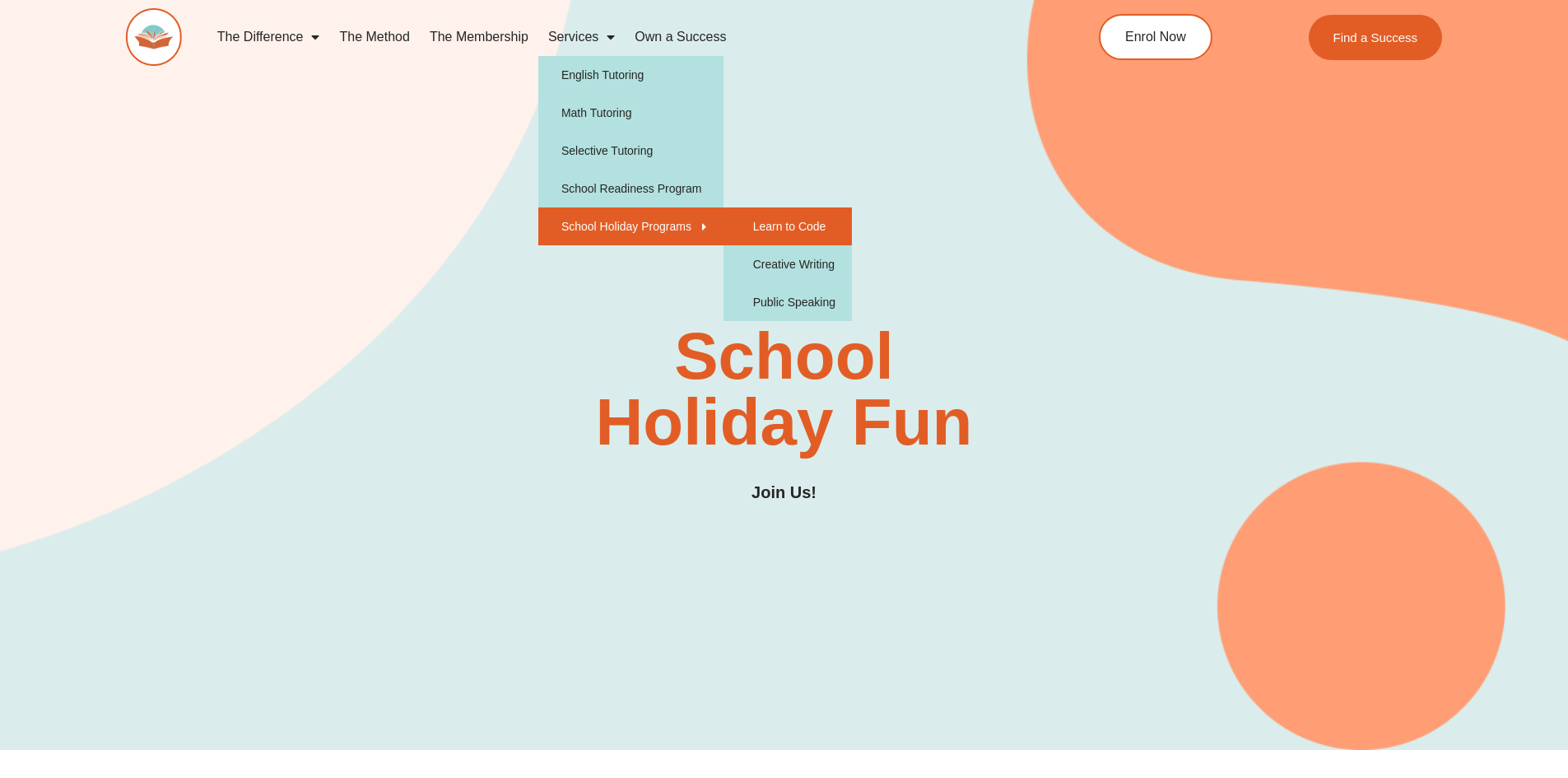
click at [786, 218] on link "Learn to Code" at bounding box center [787, 226] width 128 height 38
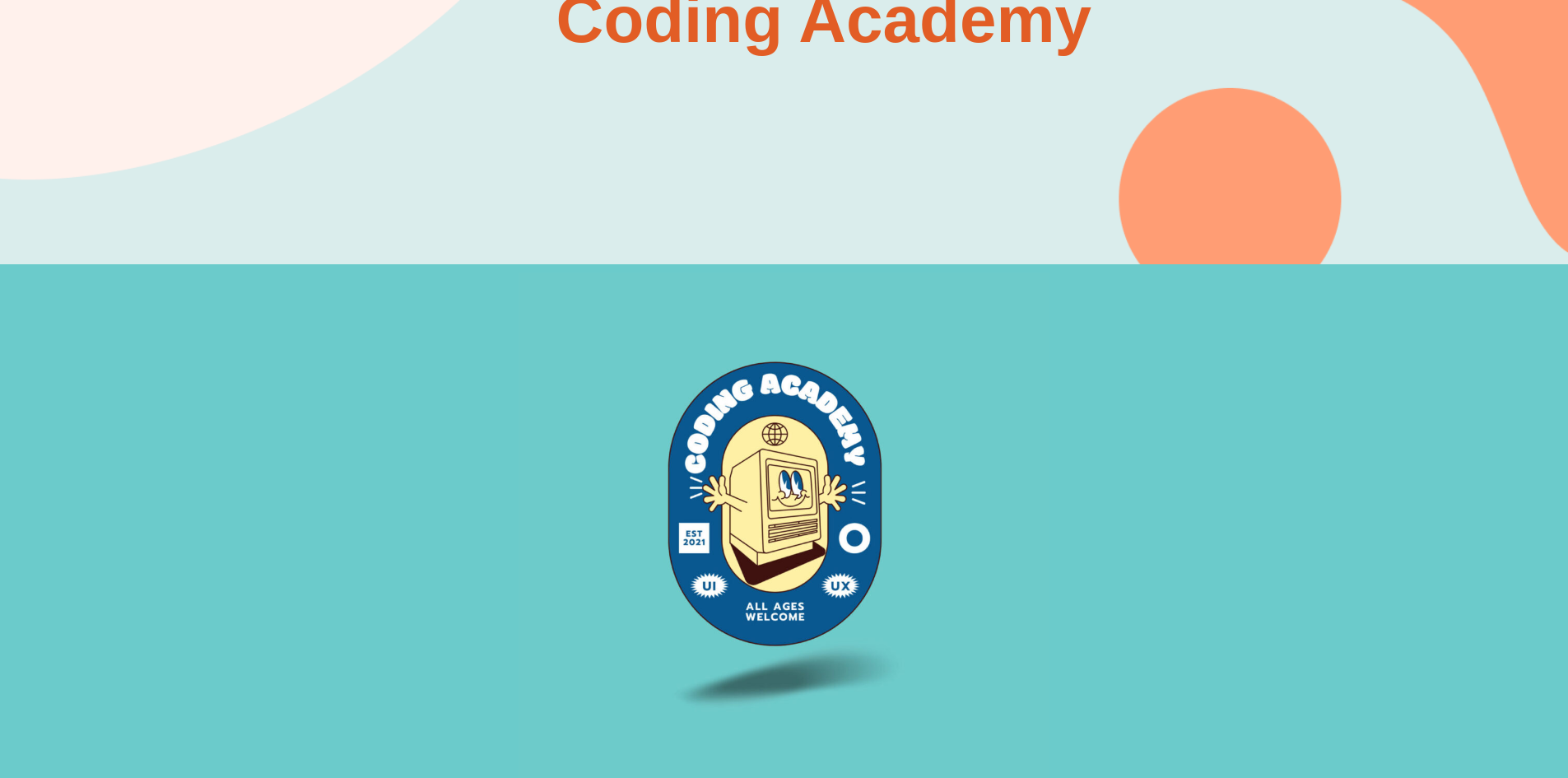
scroll to position [329, 0]
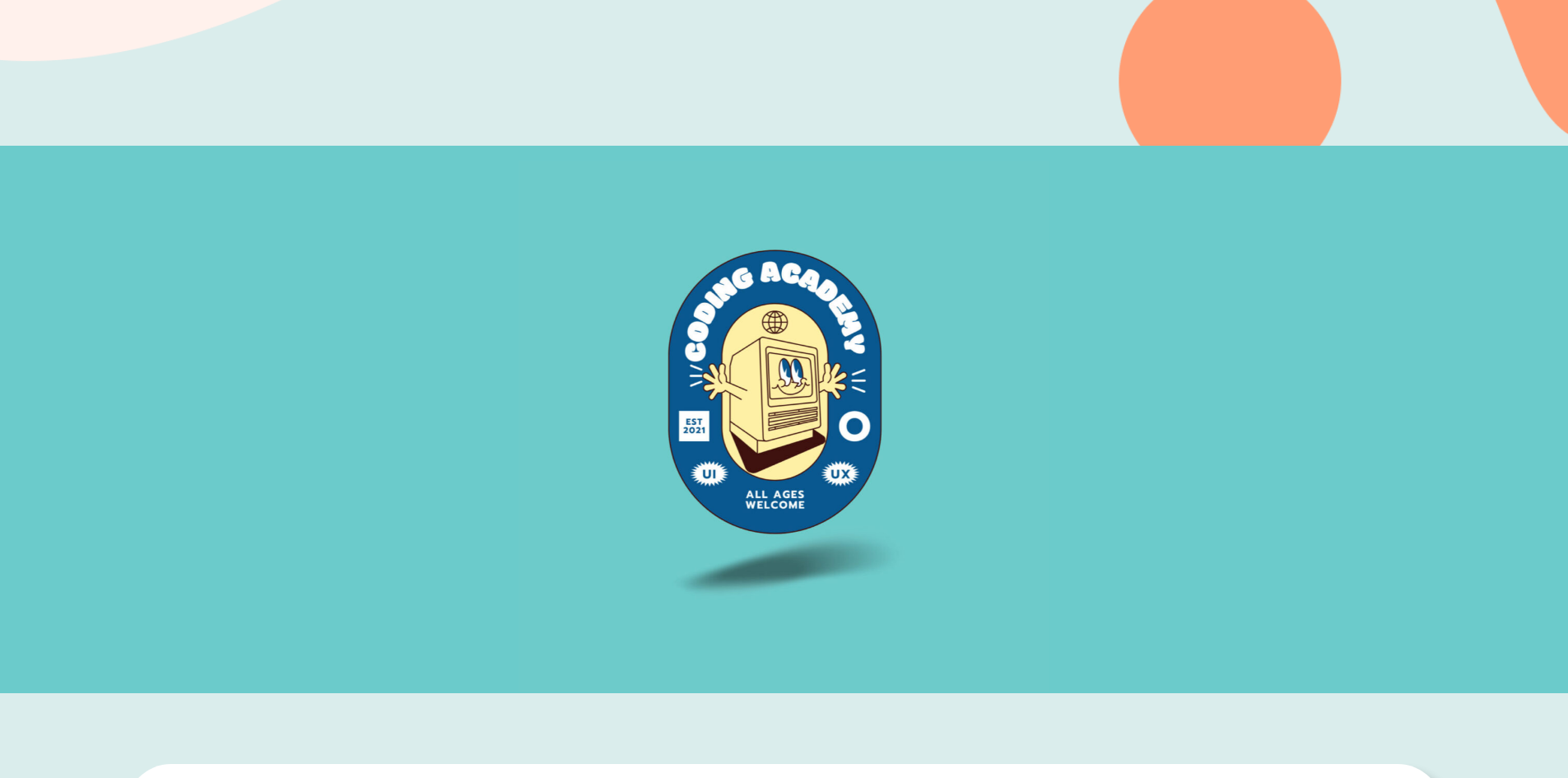
click at [783, 349] on img at bounding box center [784, 426] width 531 height 531
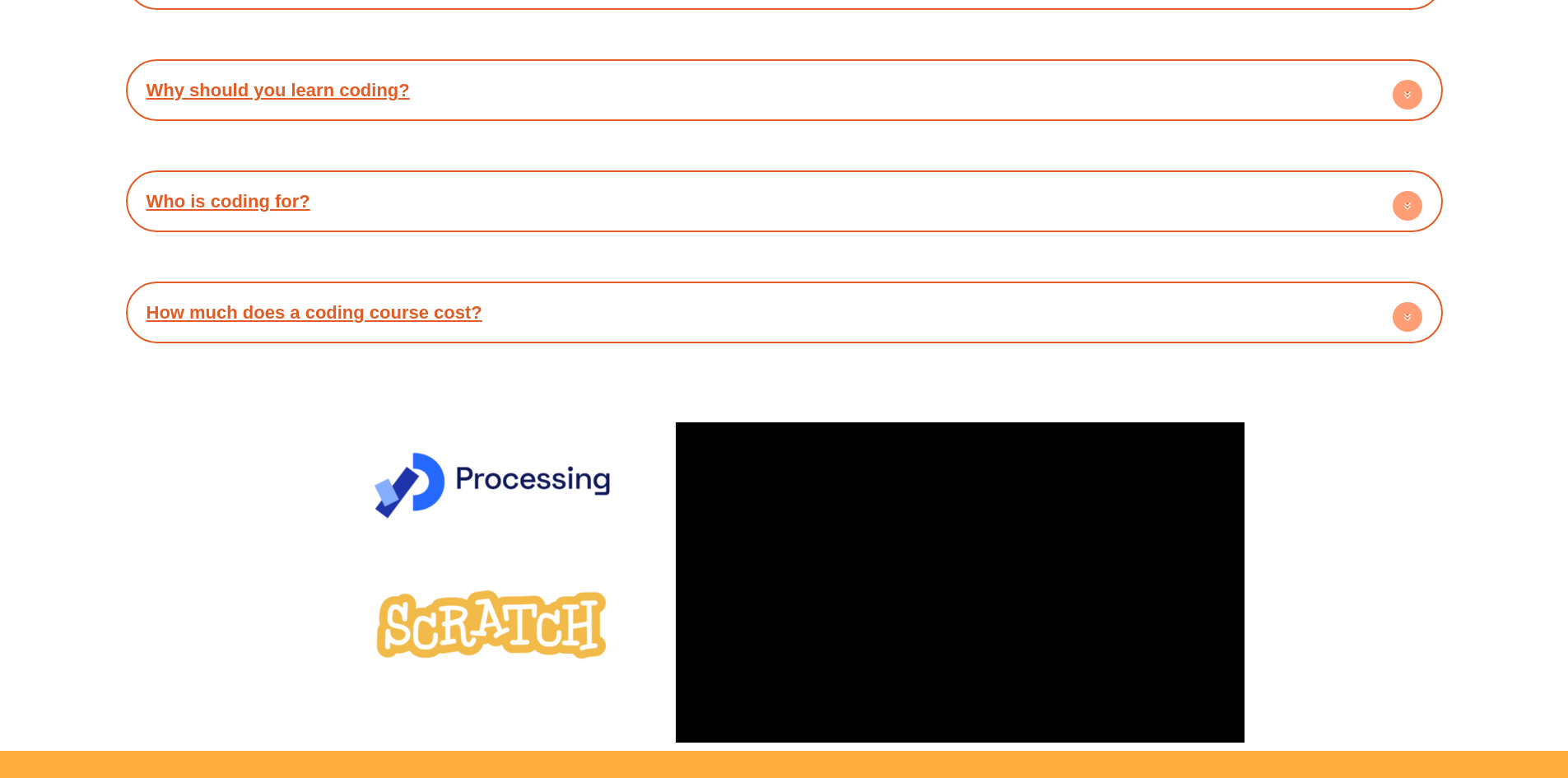
scroll to position [4033, 0]
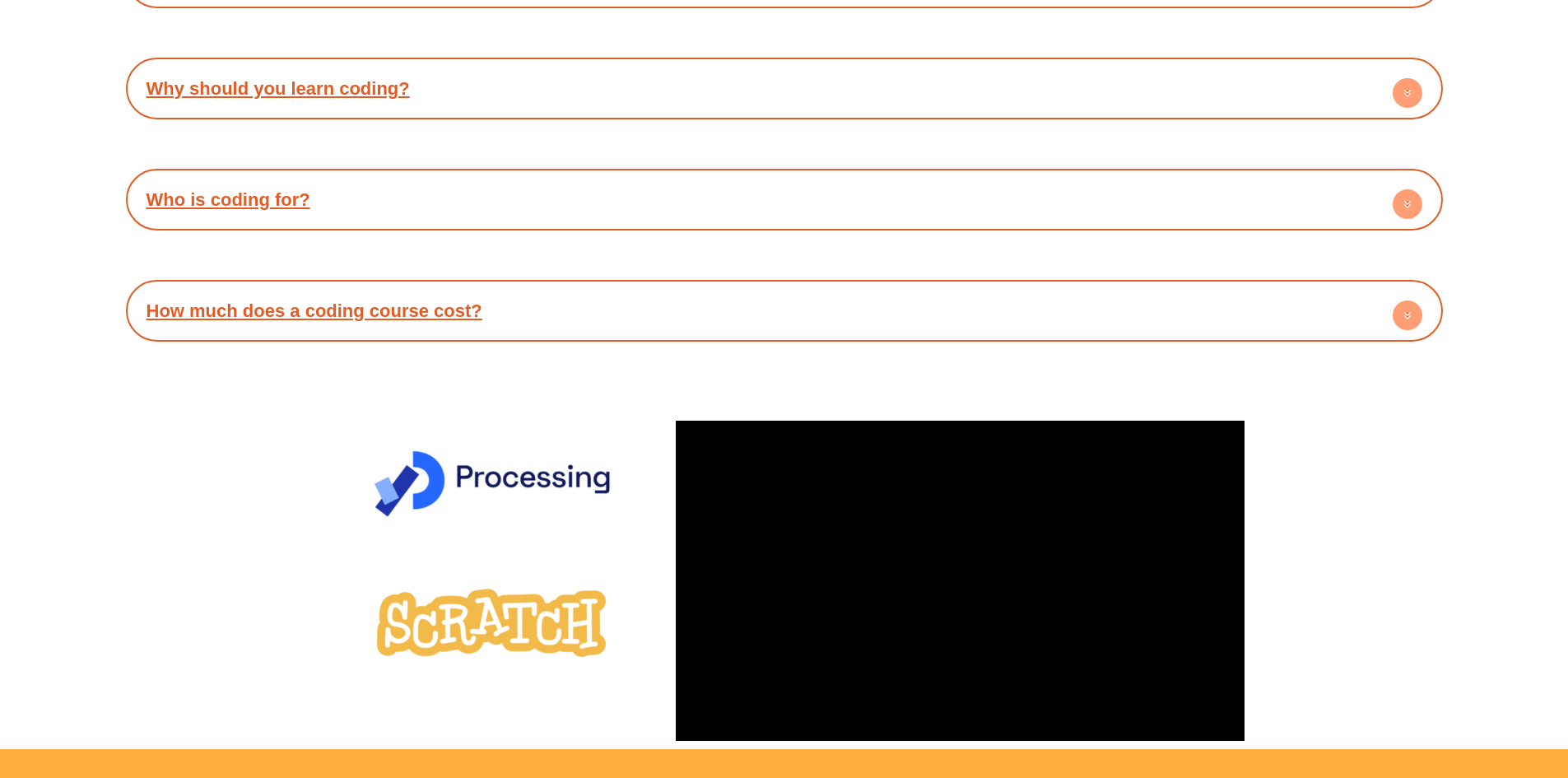
click at [1410, 307] on circle at bounding box center [1408, 316] width 30 height 30
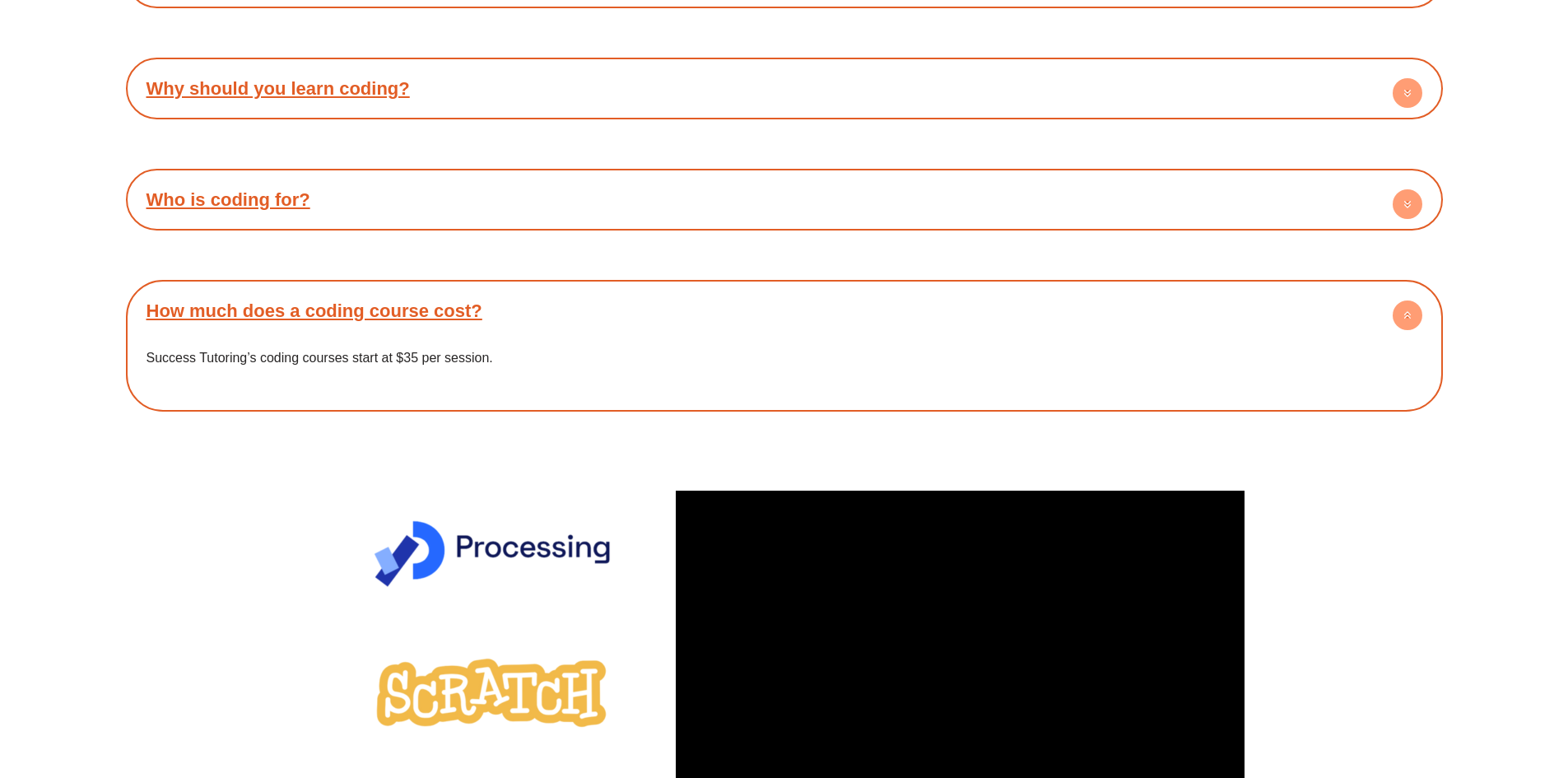
click at [1410, 197] on circle at bounding box center [1408, 204] width 30 height 30
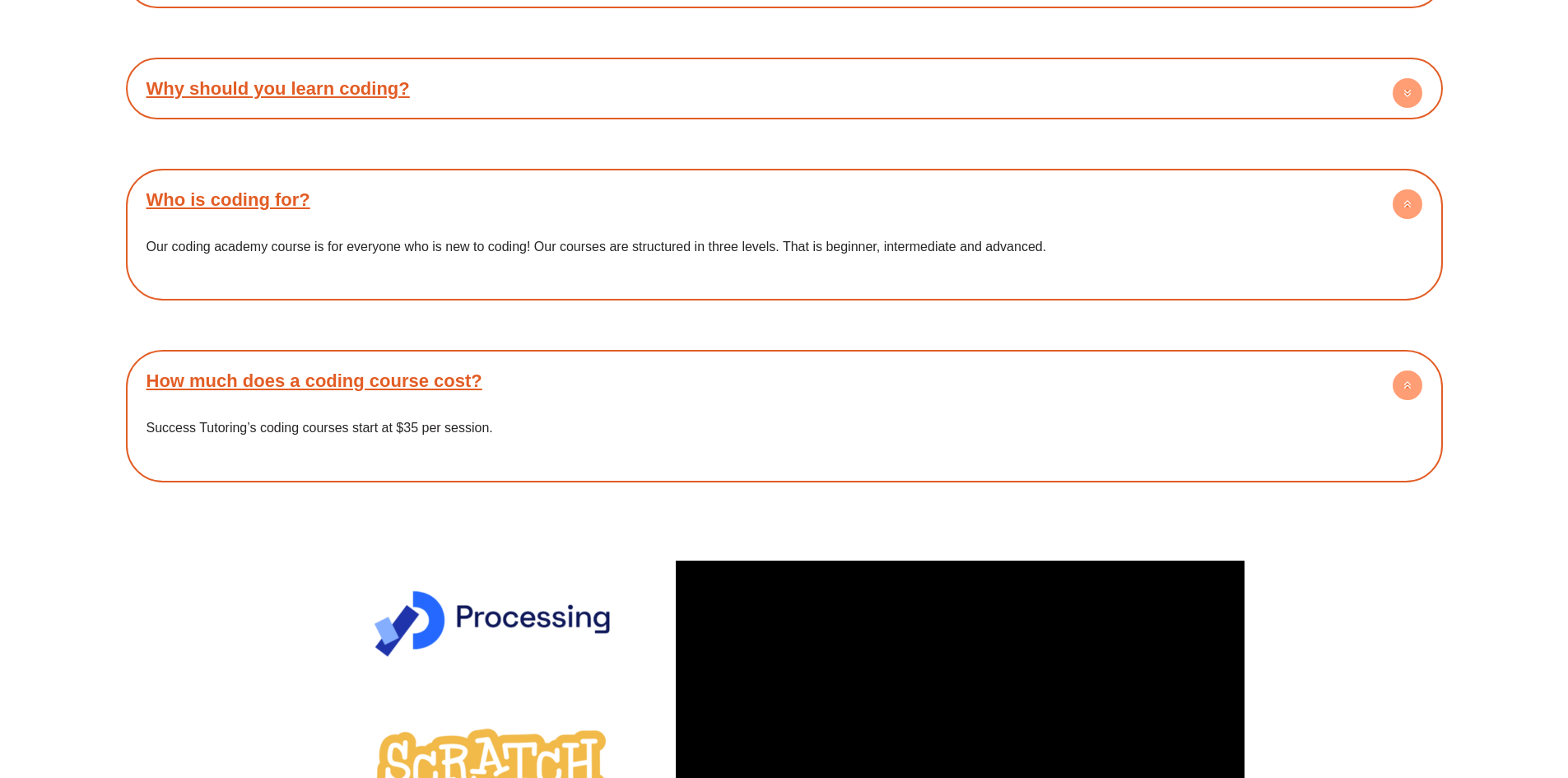
click at [1407, 98] on circle at bounding box center [1408, 93] width 30 height 30
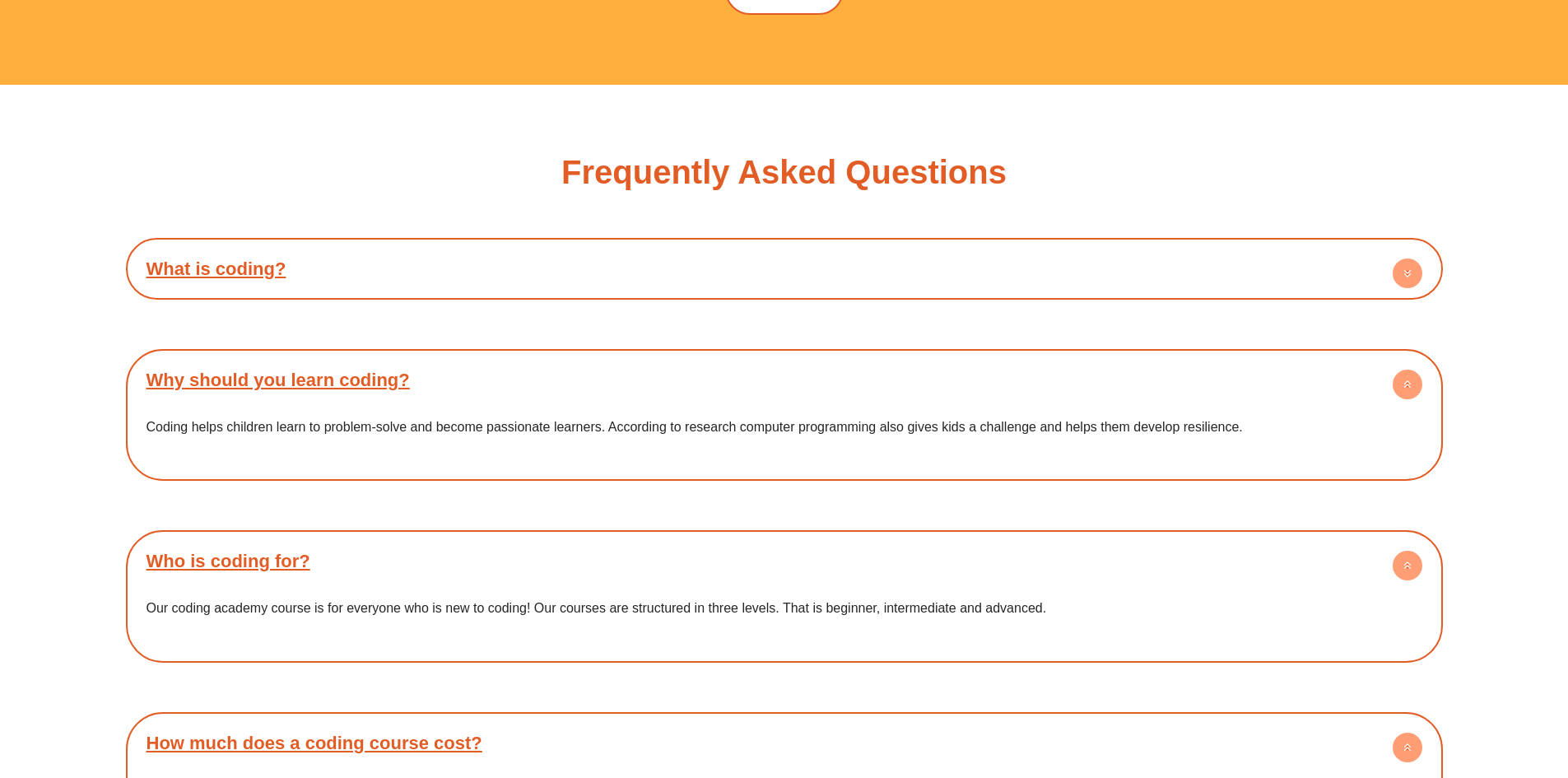
scroll to position [3704, 0]
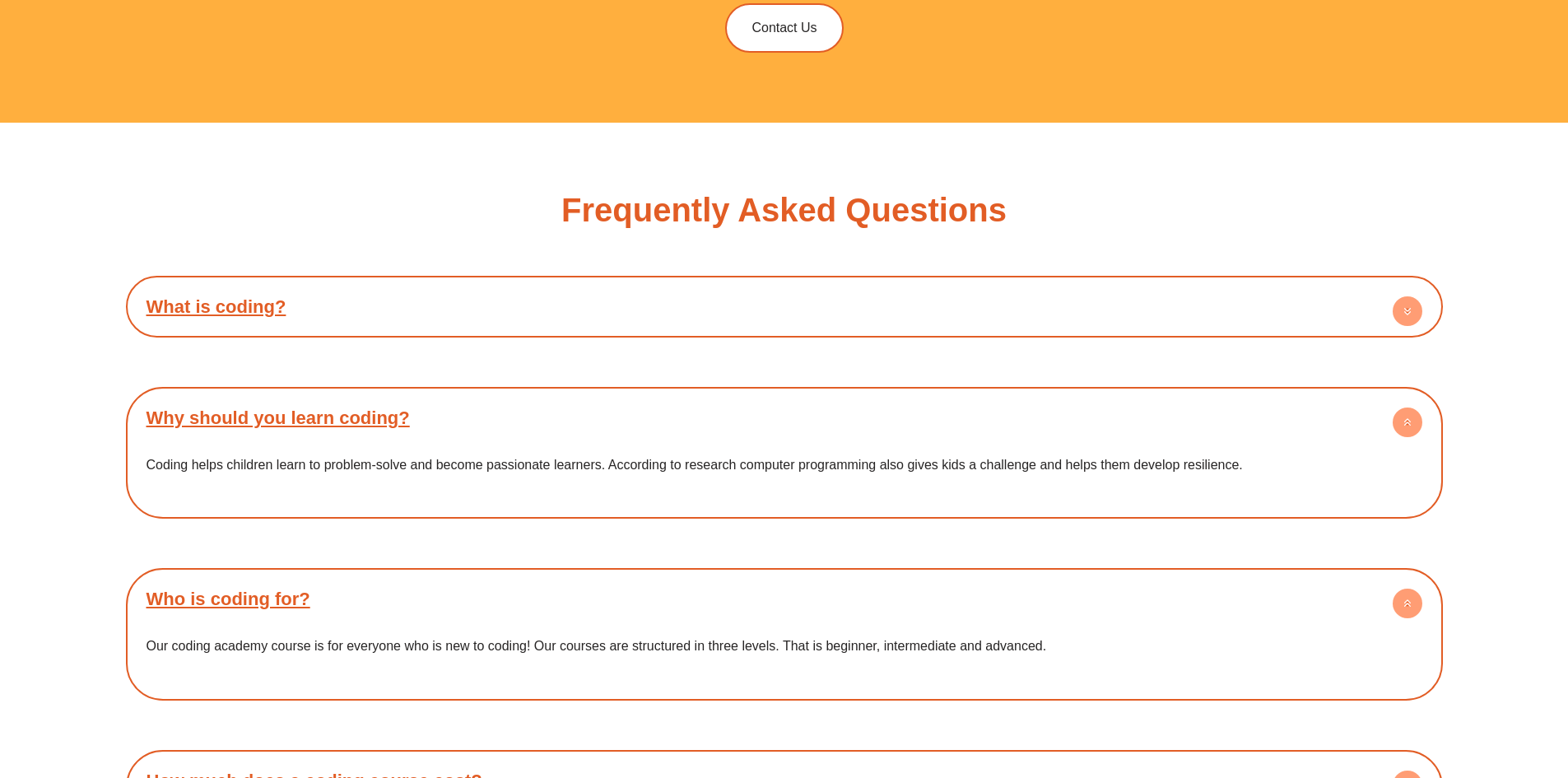
click at [1410, 310] on circle at bounding box center [1408, 312] width 30 height 30
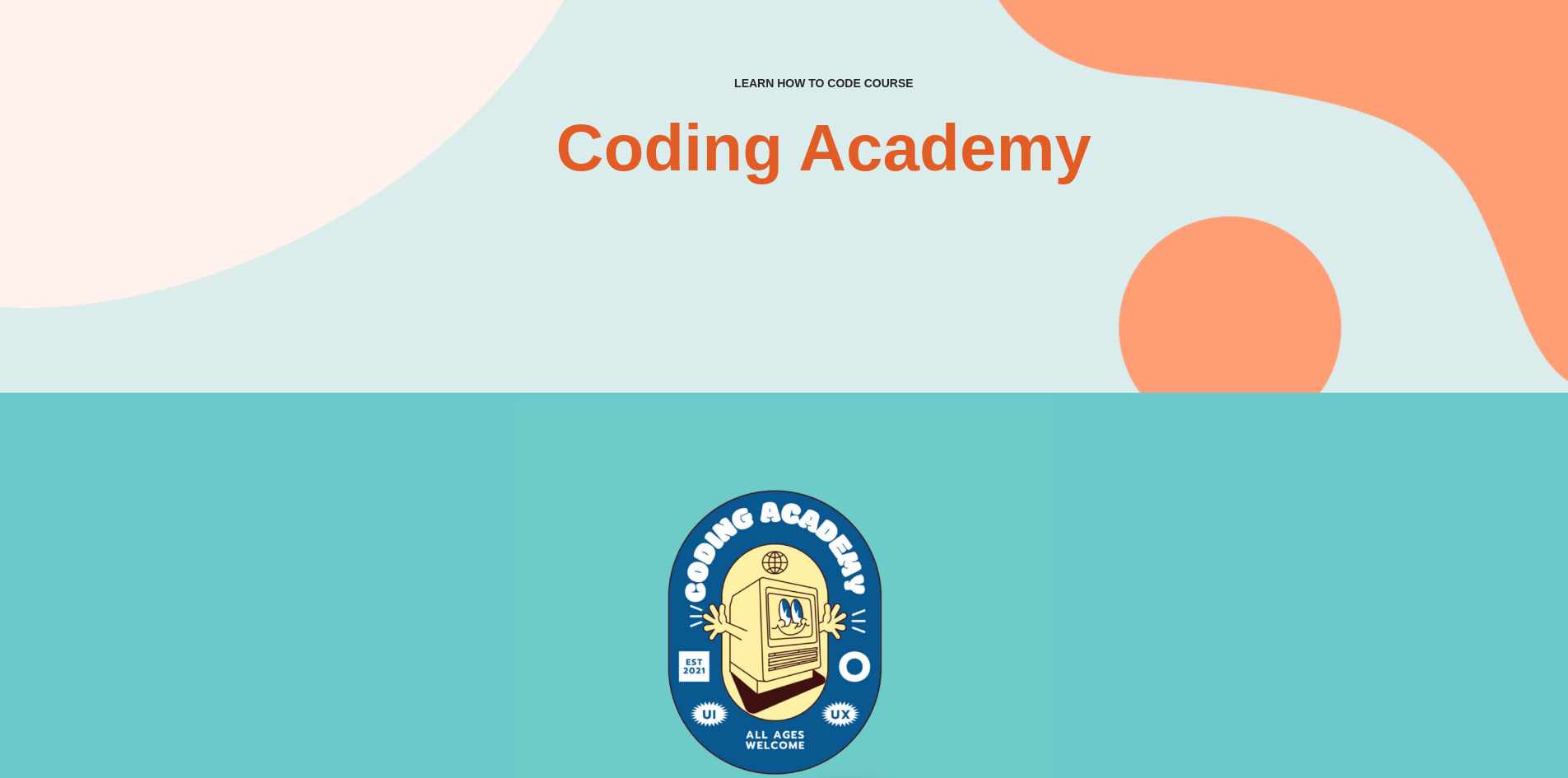
scroll to position [0, 0]
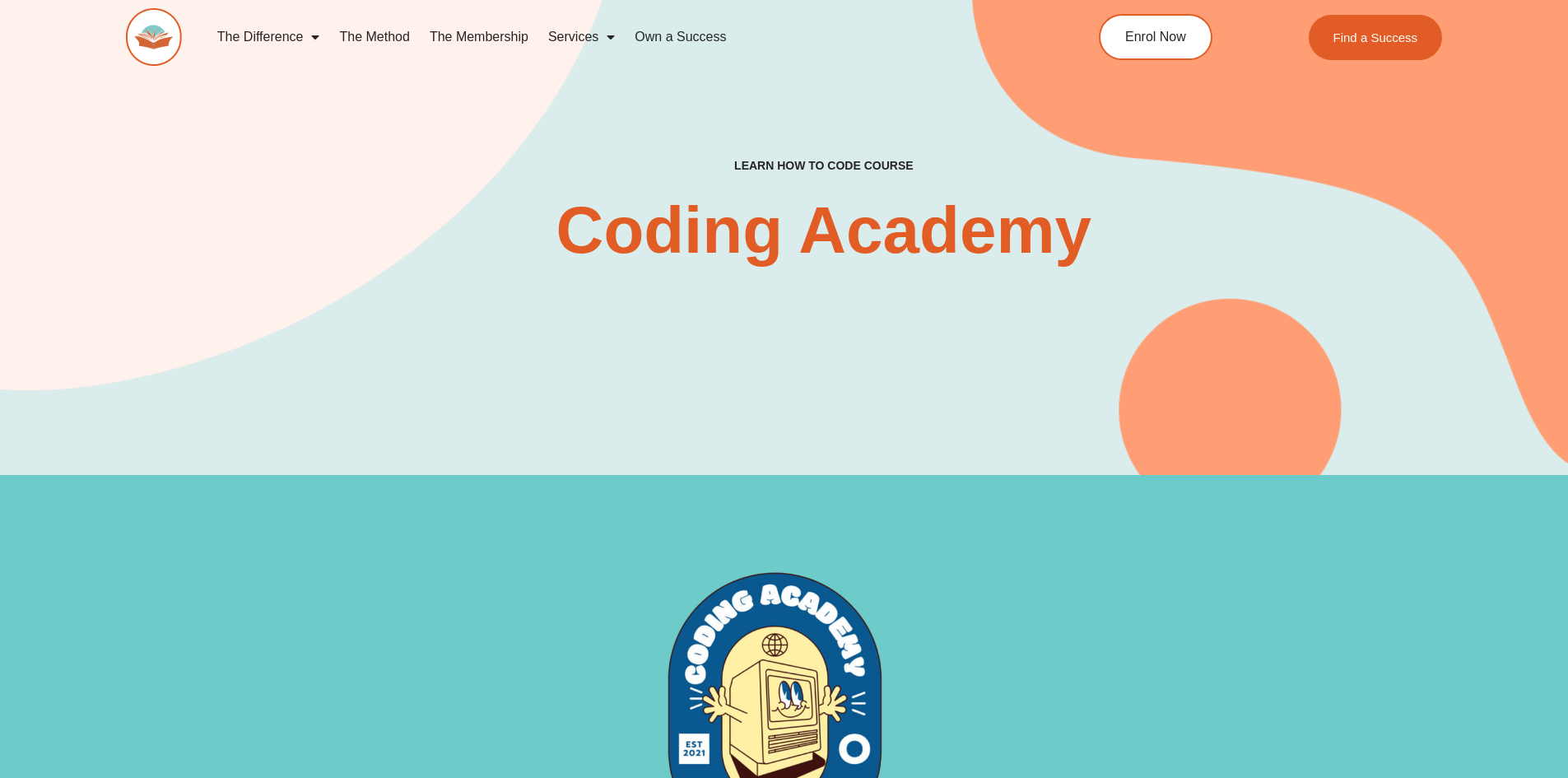
click at [696, 41] on link "Own a Success" at bounding box center [680, 37] width 111 height 38
